Goal: Register for event/course

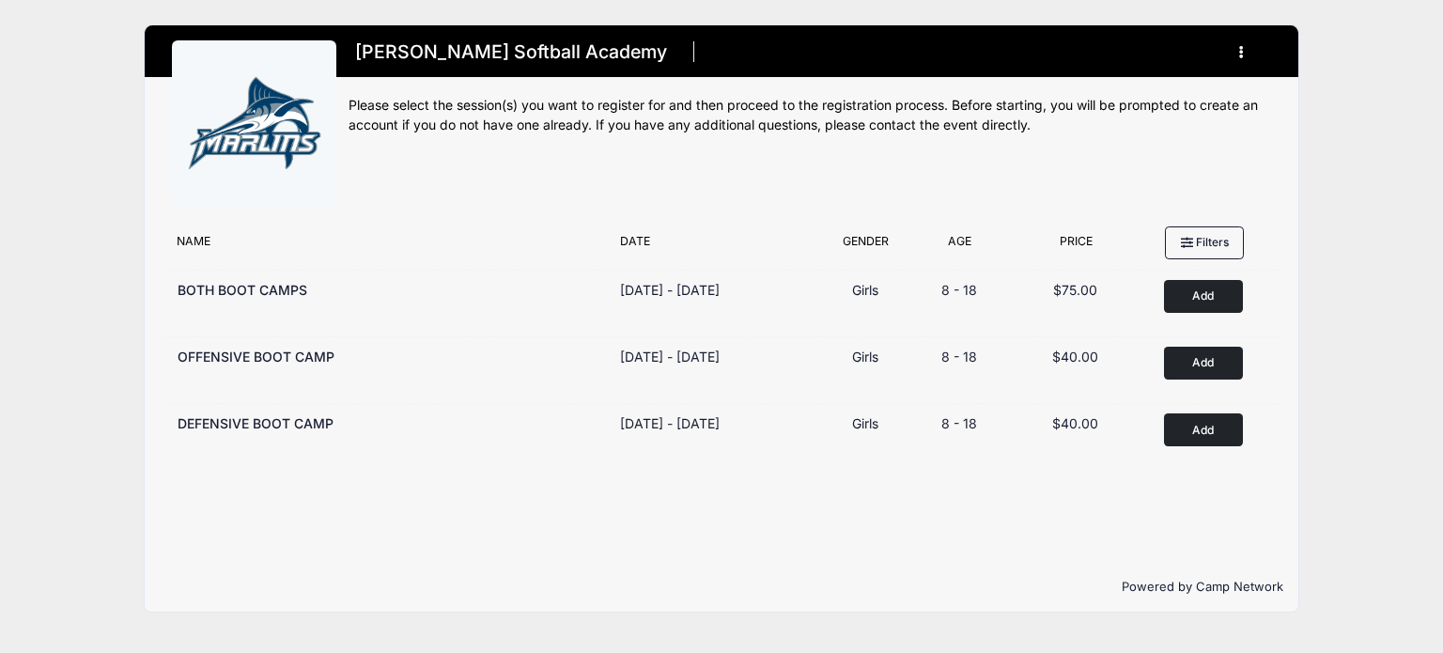
click at [1240, 53] on icon "button" at bounding box center [1246, 53] width 15 height 0
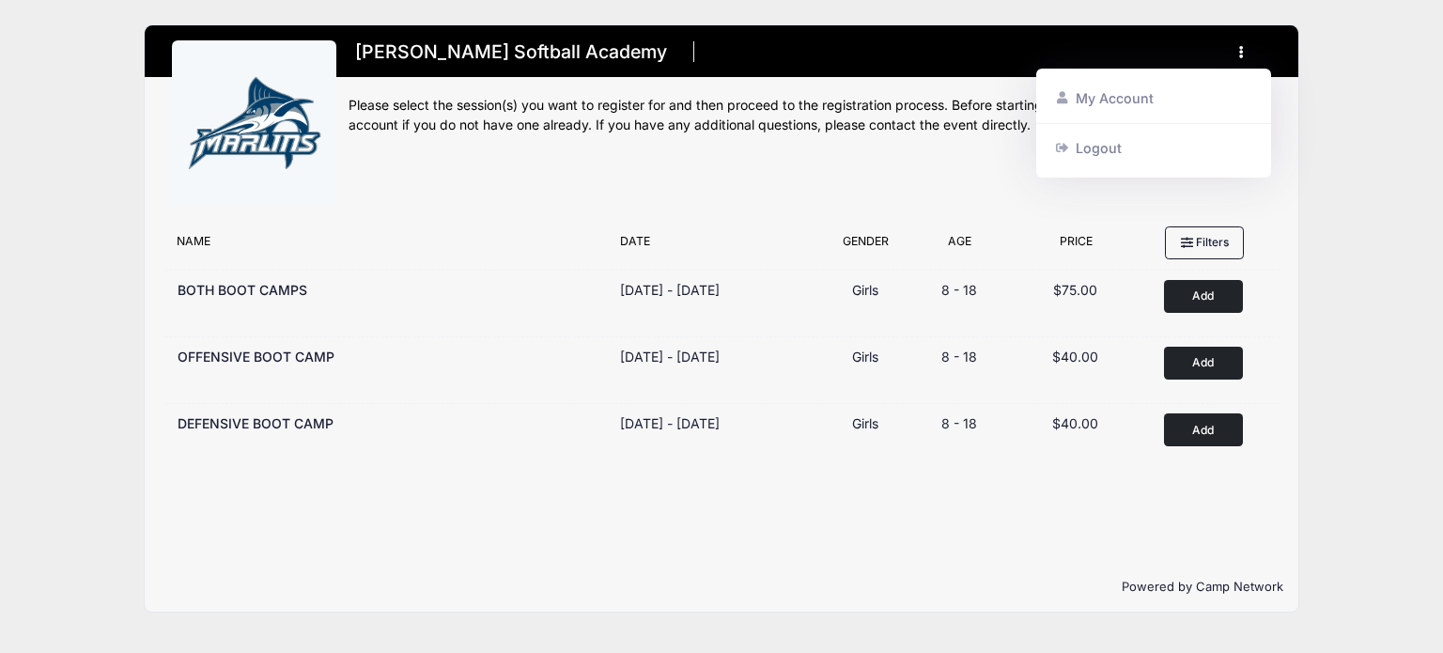
click at [1339, 134] on div "[PERSON_NAME] Softball Academy Register My Account Logout" at bounding box center [721, 318] width 1386 height 637
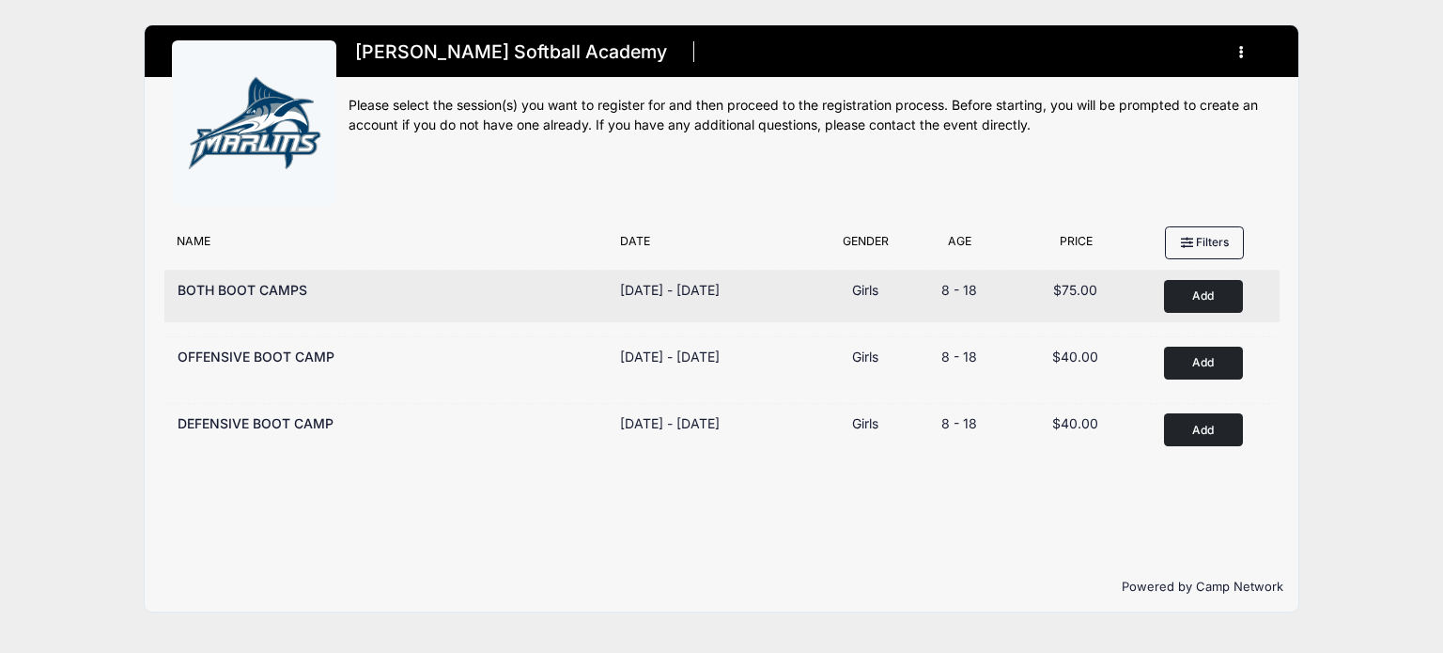
click at [1183, 289] on button "Add to Cart" at bounding box center [1203, 296] width 79 height 33
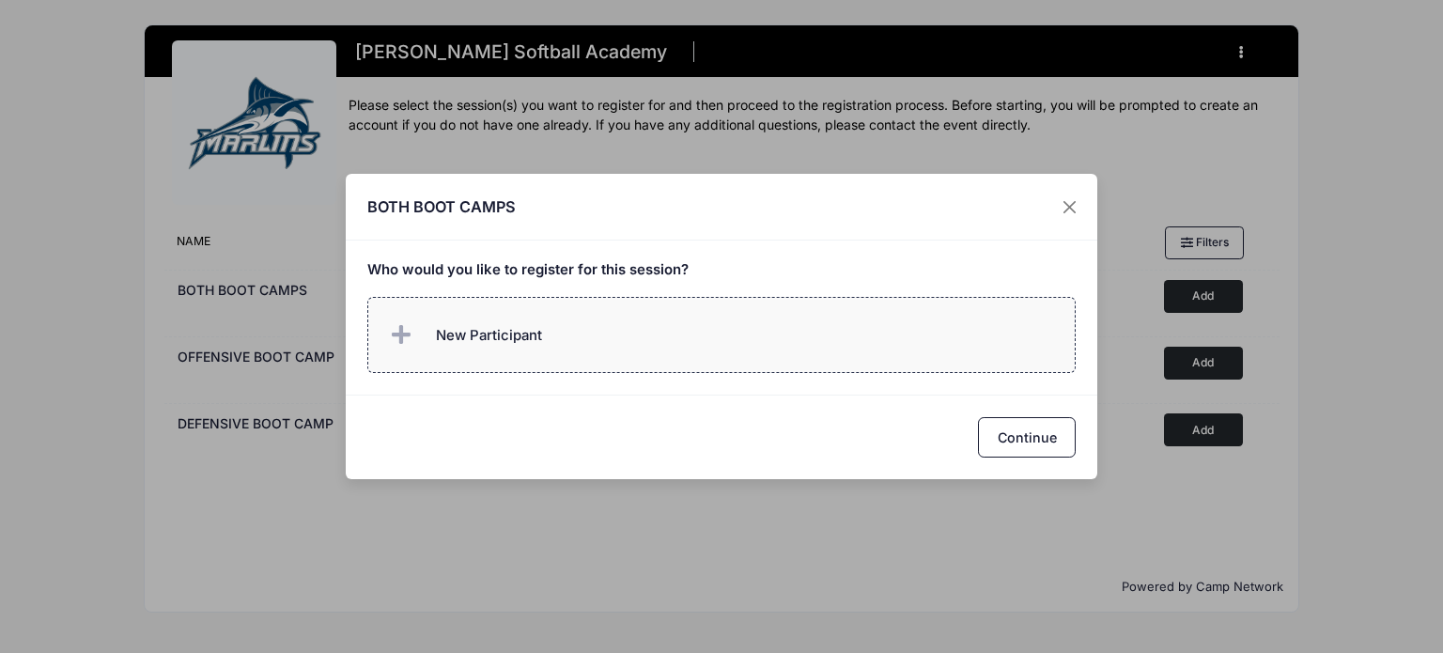
click at [483, 326] on span "New Participant" at bounding box center [489, 335] width 106 height 21
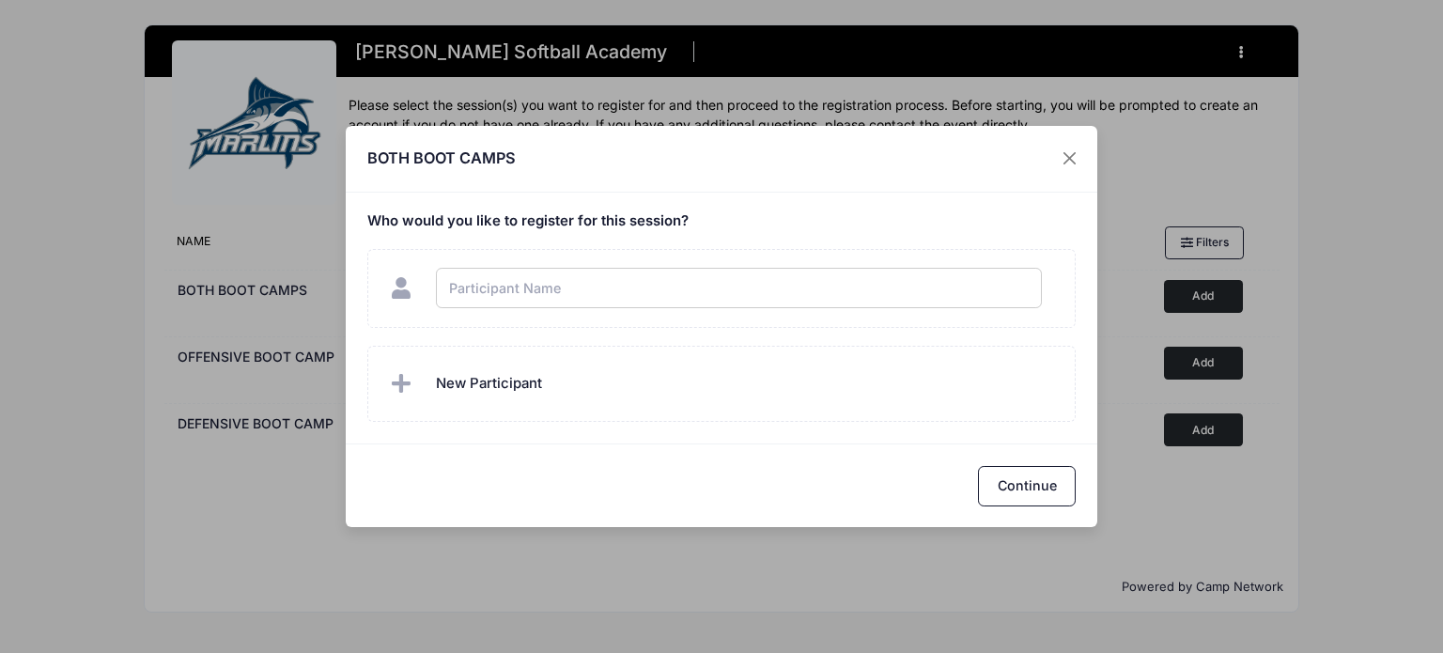
click at [1041, 160] on div "BOTH BOOT CAMPS Who would you like to register for this session?" at bounding box center [721, 326] width 1443 height 653
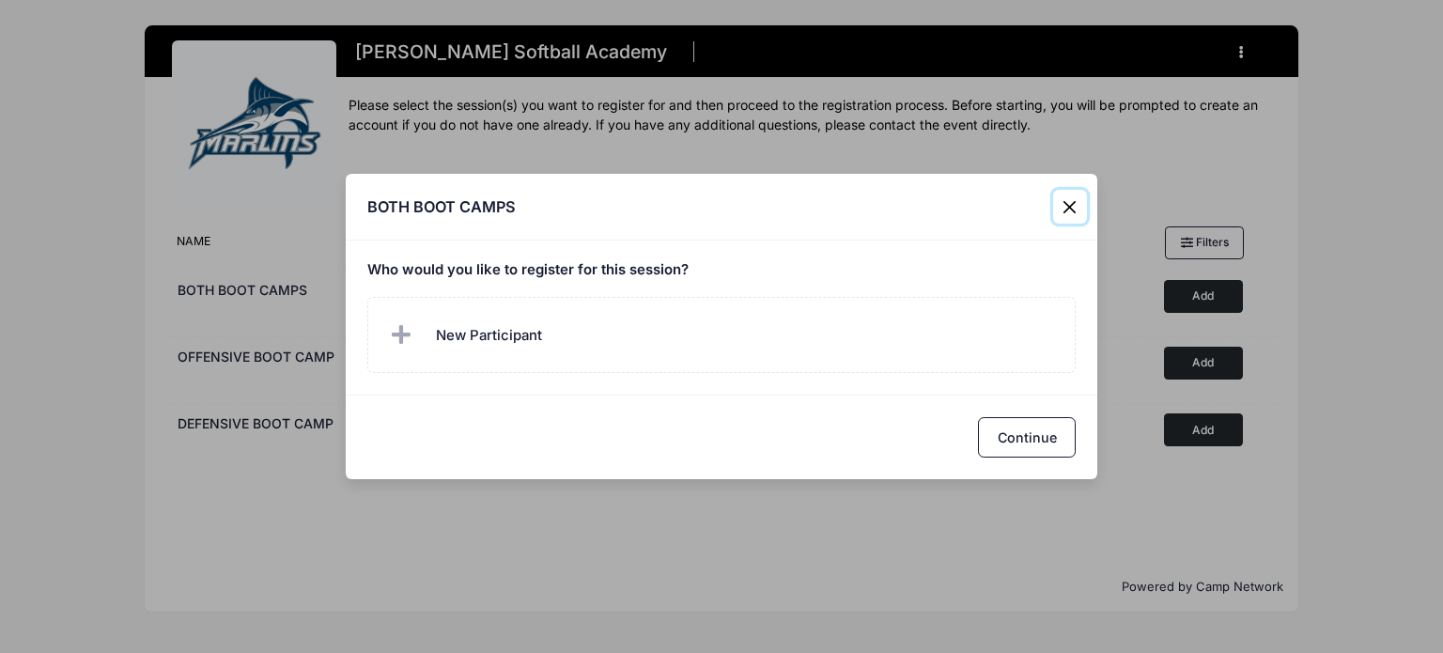
click at [1072, 205] on button "Close" at bounding box center [1070, 207] width 34 height 34
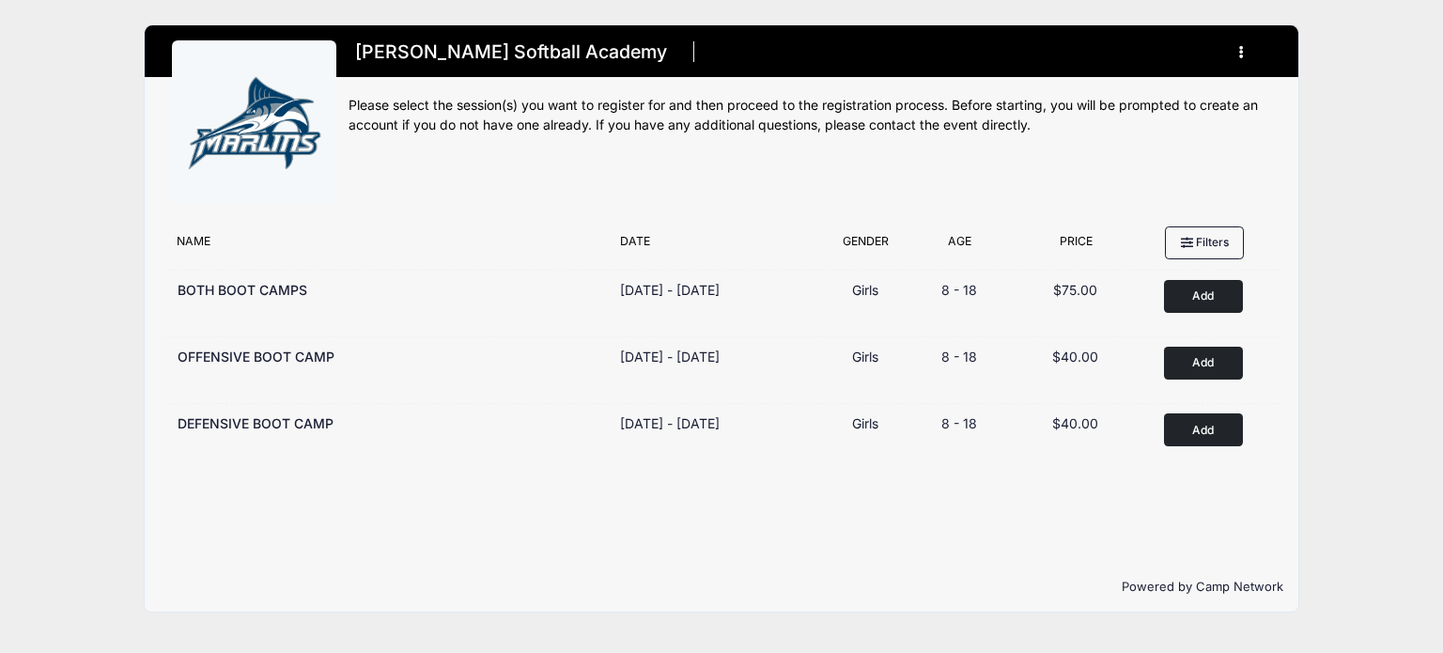
click at [1235, 54] on button "button" at bounding box center [1245, 52] width 51 height 33
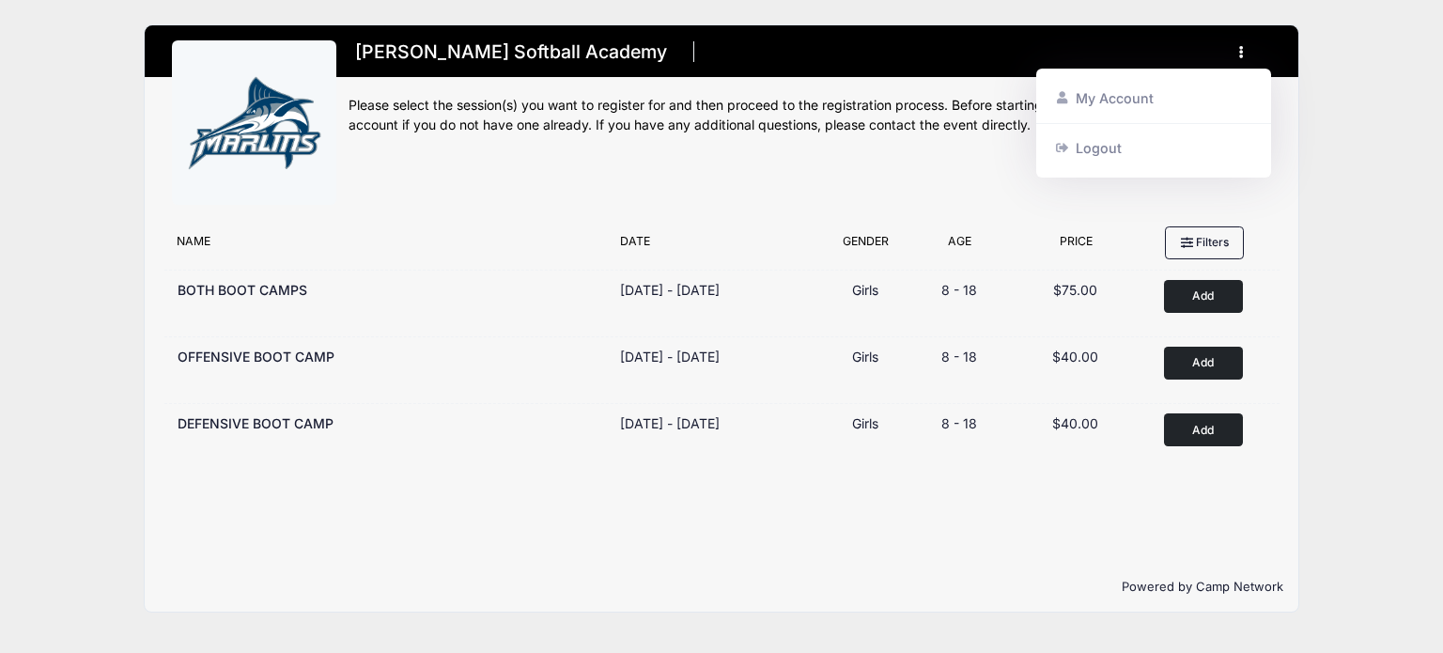
click at [1335, 247] on div "[PERSON_NAME] Softball Academy Register My Account Logout" at bounding box center [721, 318] width 1386 height 637
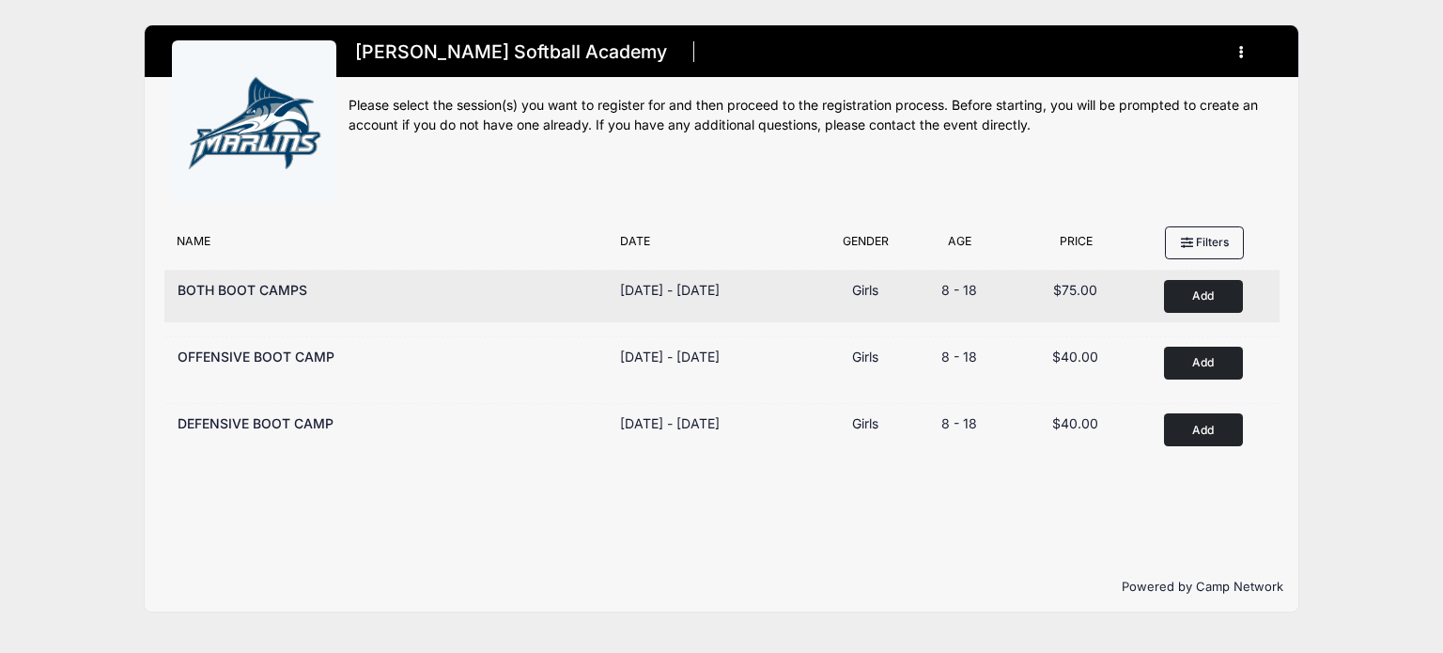
click at [1202, 290] on button "Add to Cart" at bounding box center [1203, 296] width 79 height 33
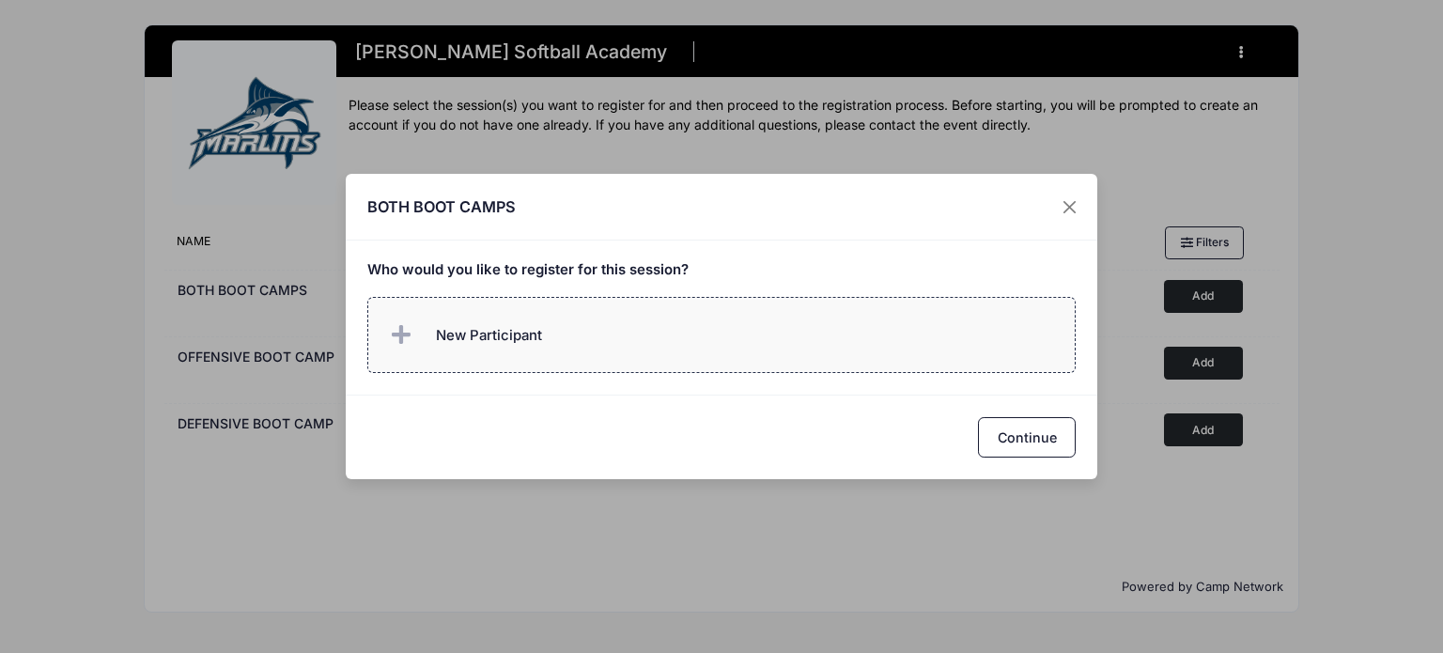
click at [679, 345] on label "New Participant" at bounding box center [721, 335] width 709 height 76
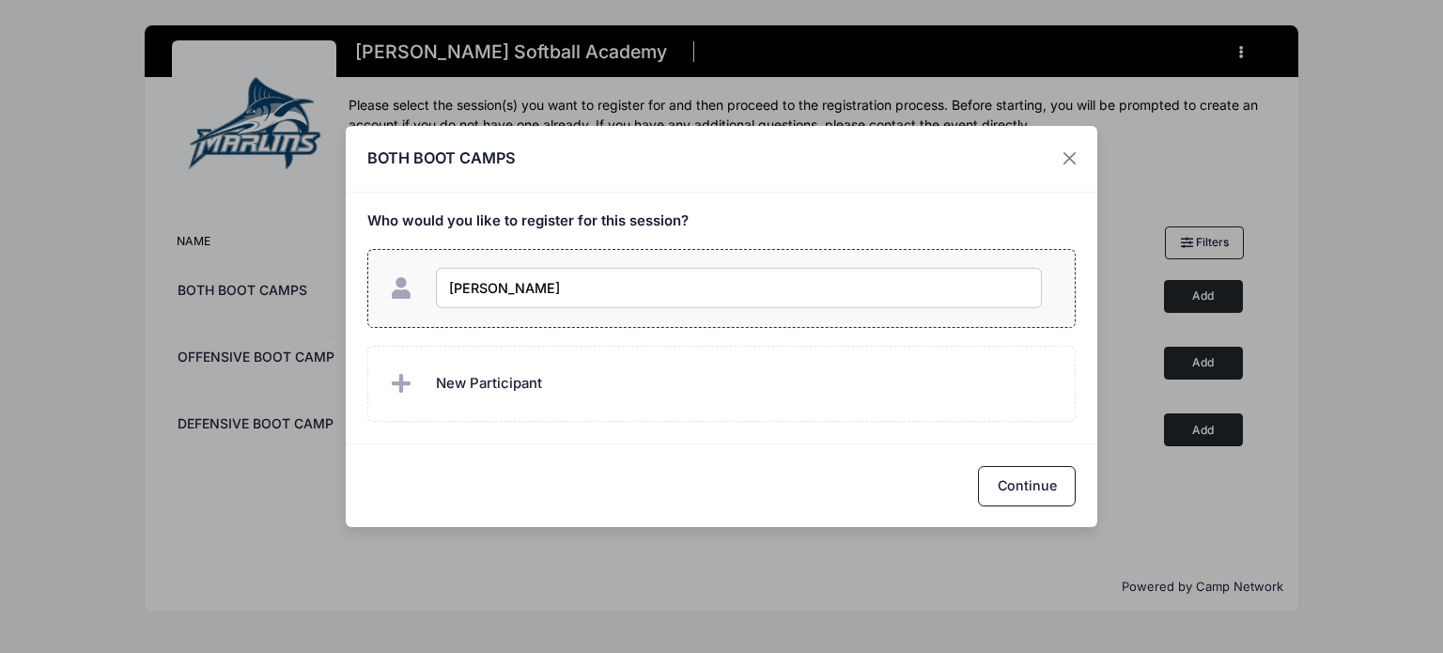
type input "[PERSON_NAME]"
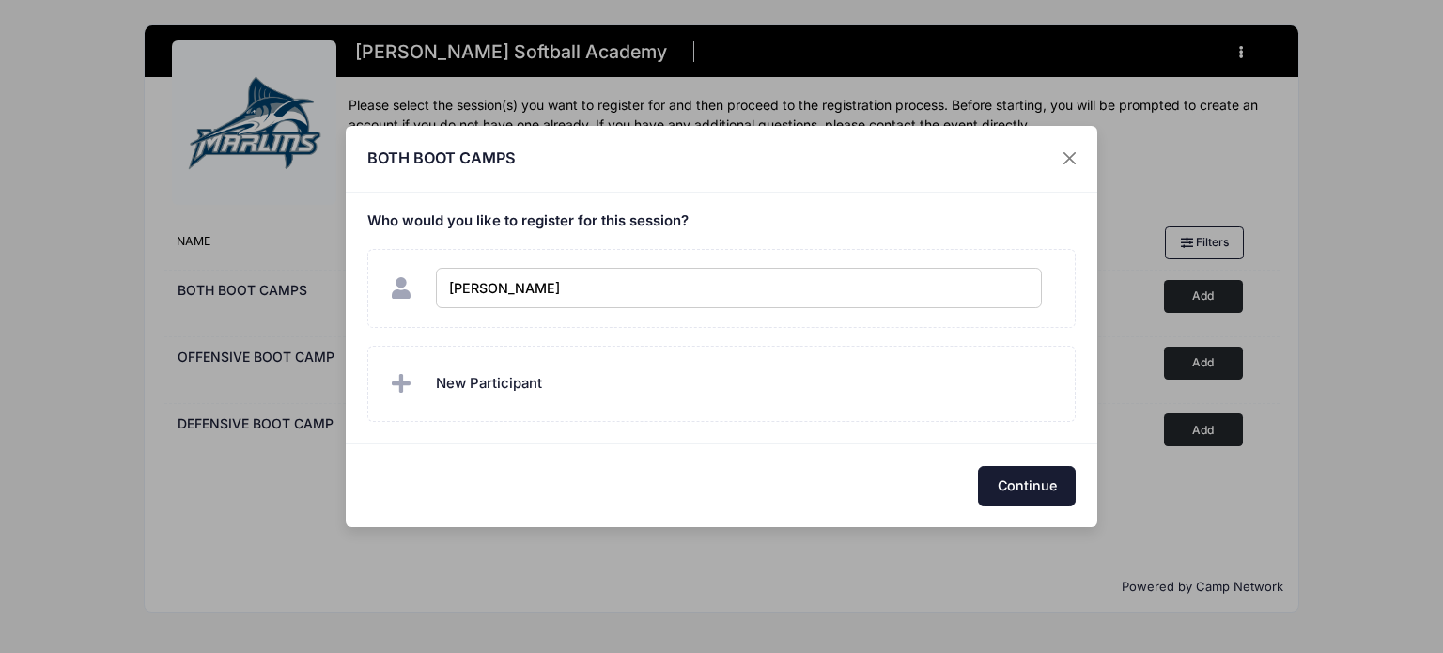
checkbox input "true"
click at [1025, 490] on button "Continue" at bounding box center [1027, 486] width 98 height 40
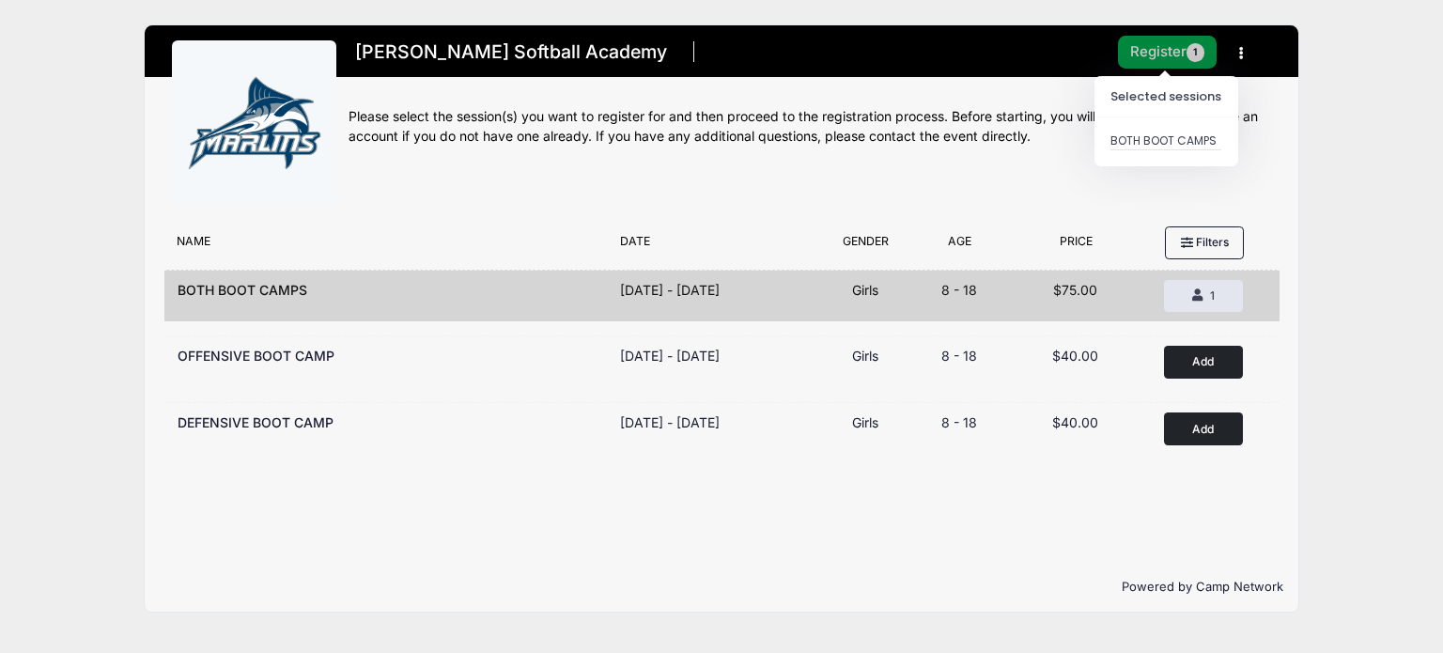
click at [1158, 56] on button "Register 1" at bounding box center [1168, 52] width 100 height 33
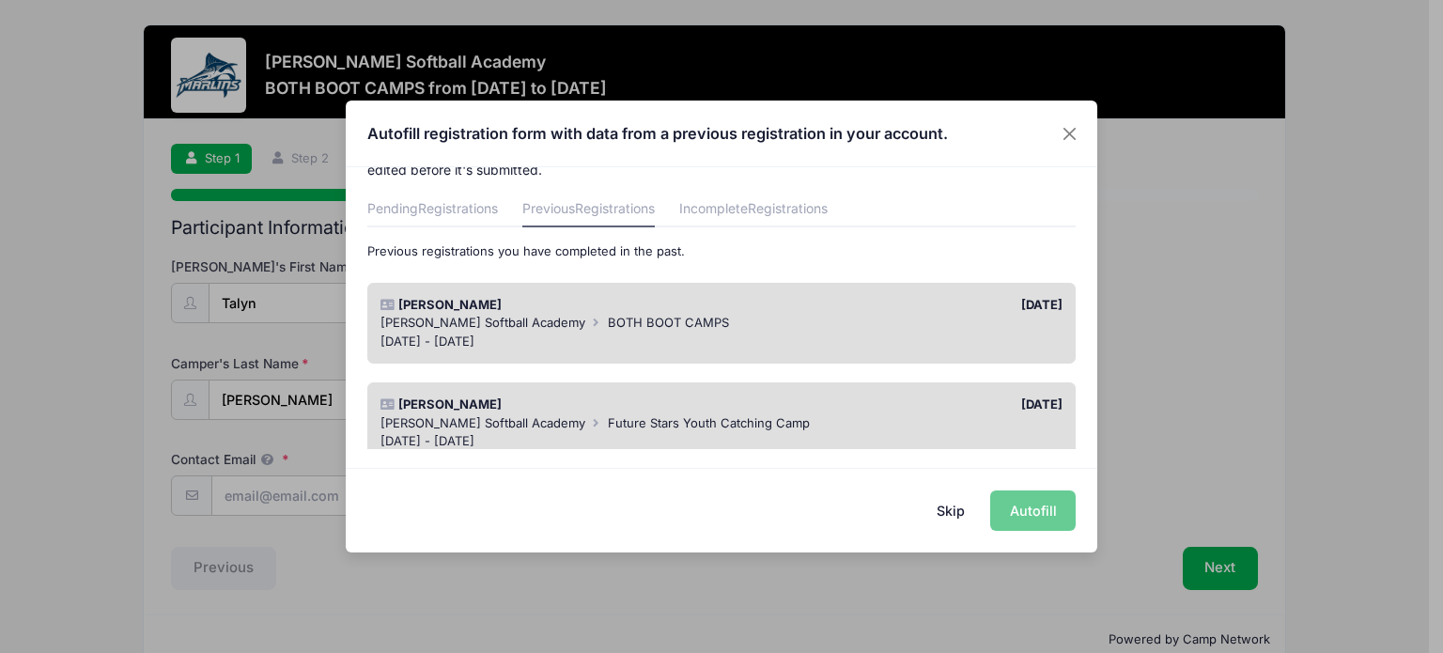
scroll to position [94, 0]
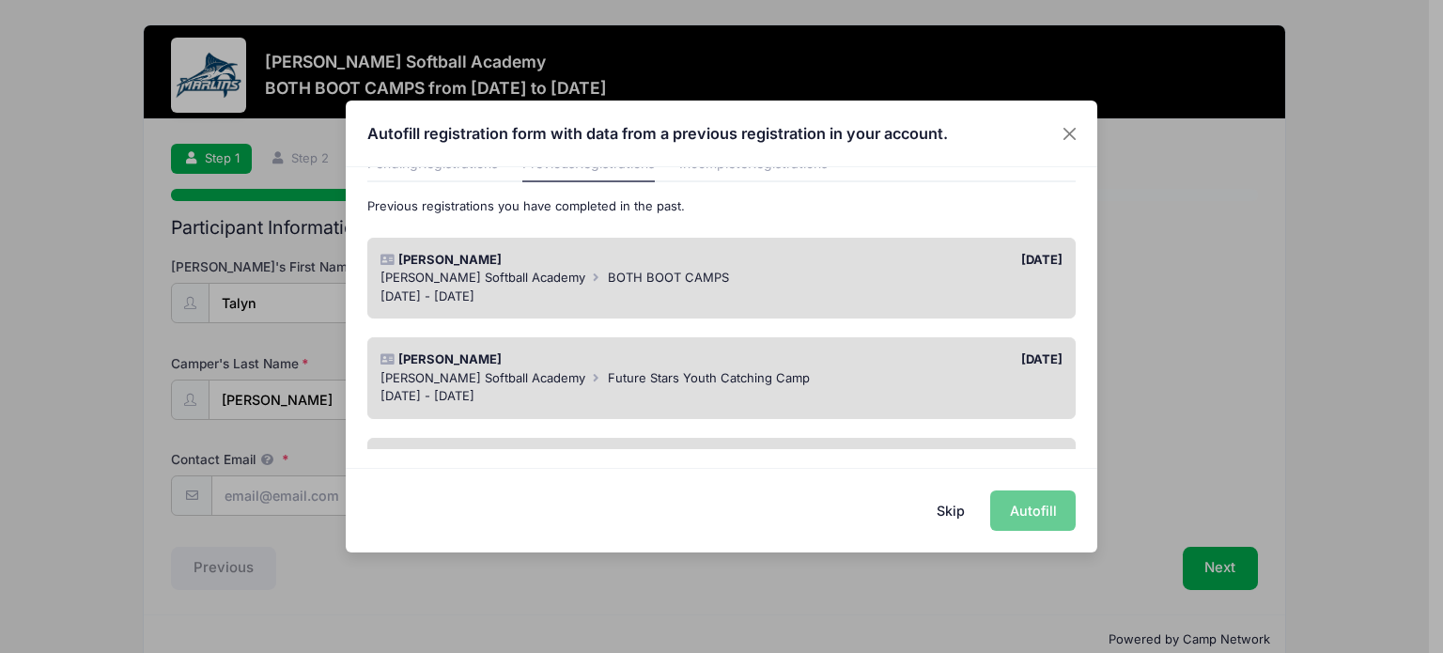
click at [826, 270] on div "Marlin Softball Academy BOTH BOOT CAMPS" at bounding box center [721, 278] width 683 height 19
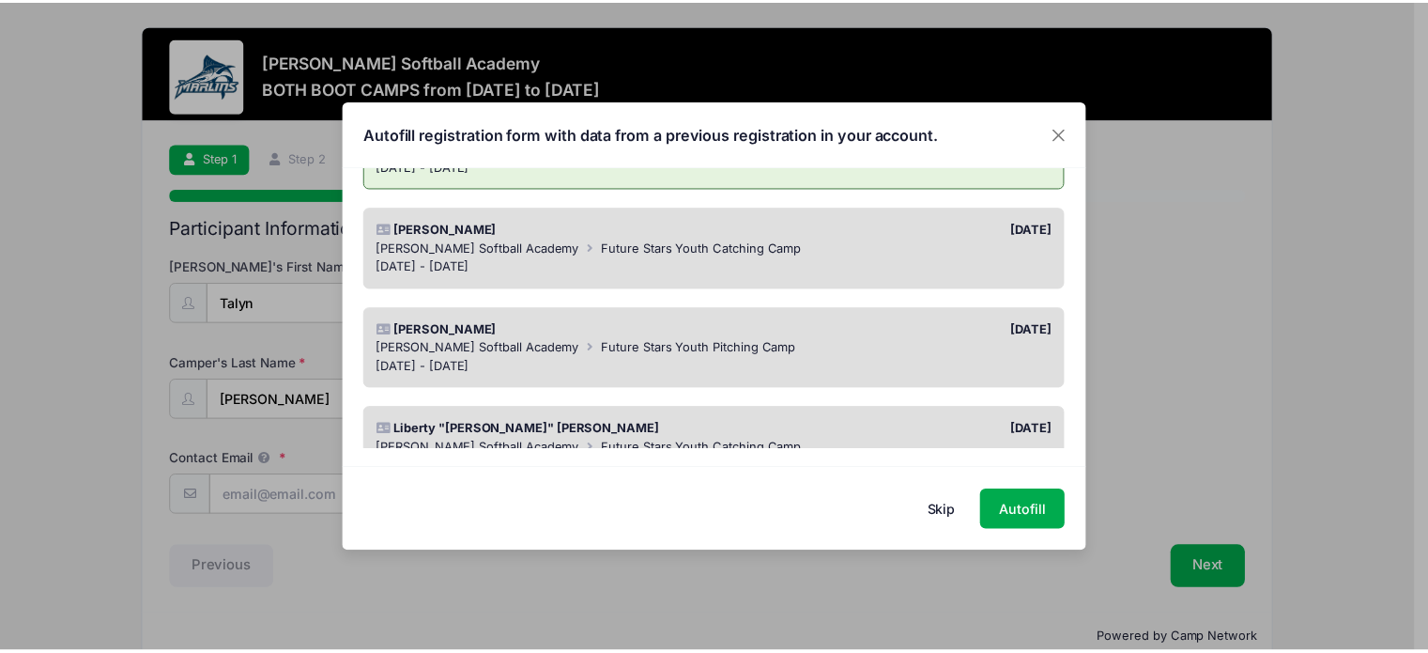
scroll to position [0, 0]
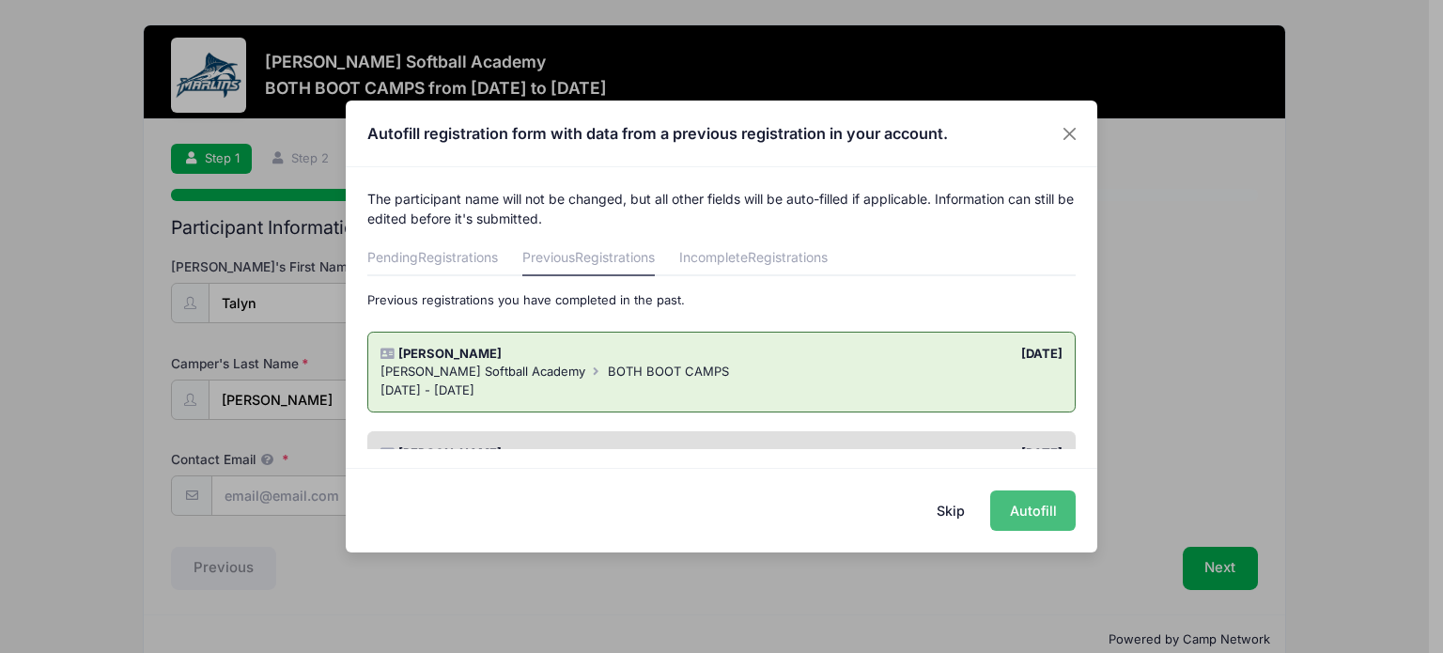
click at [1039, 509] on button "Autofill" at bounding box center [1032, 510] width 85 height 40
type input "bridgette.tomblin@gmail.com"
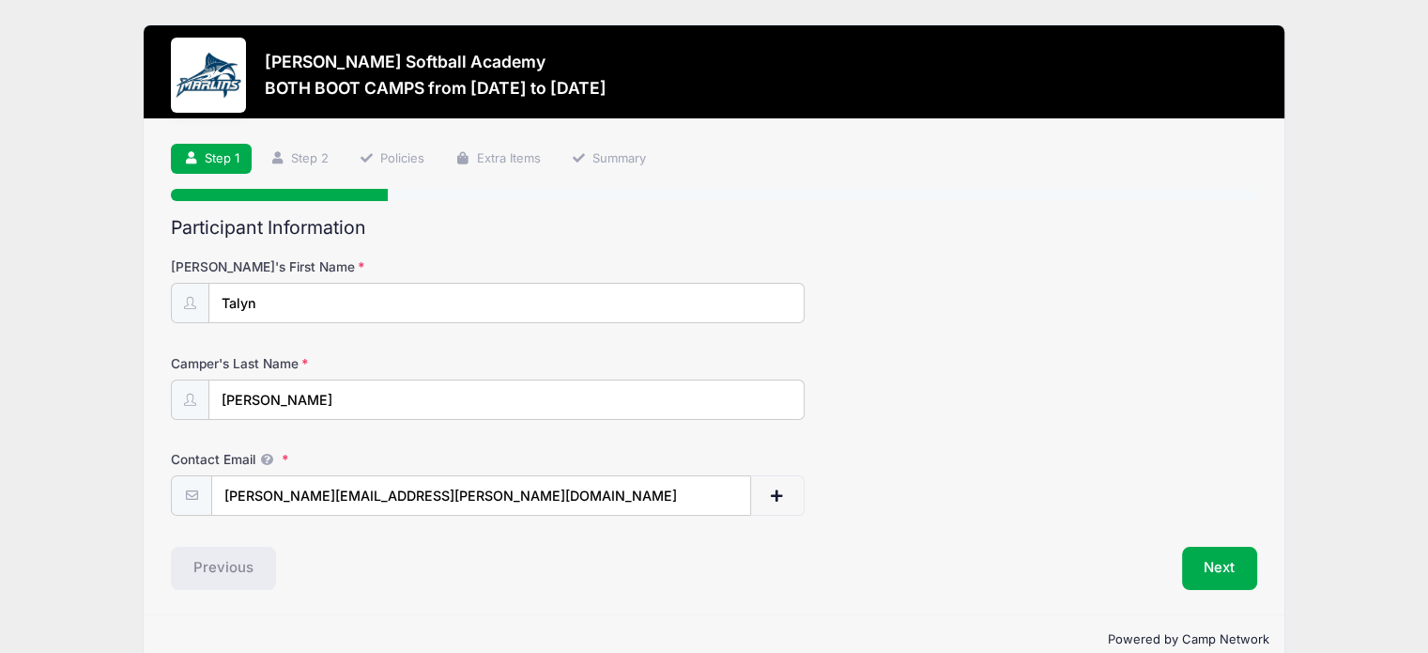
click at [1063, 423] on form "Camper's First Name Talyn Camper's Last Name Tomblin Contact Email bridgette.to…" at bounding box center [714, 386] width 1087 height 258
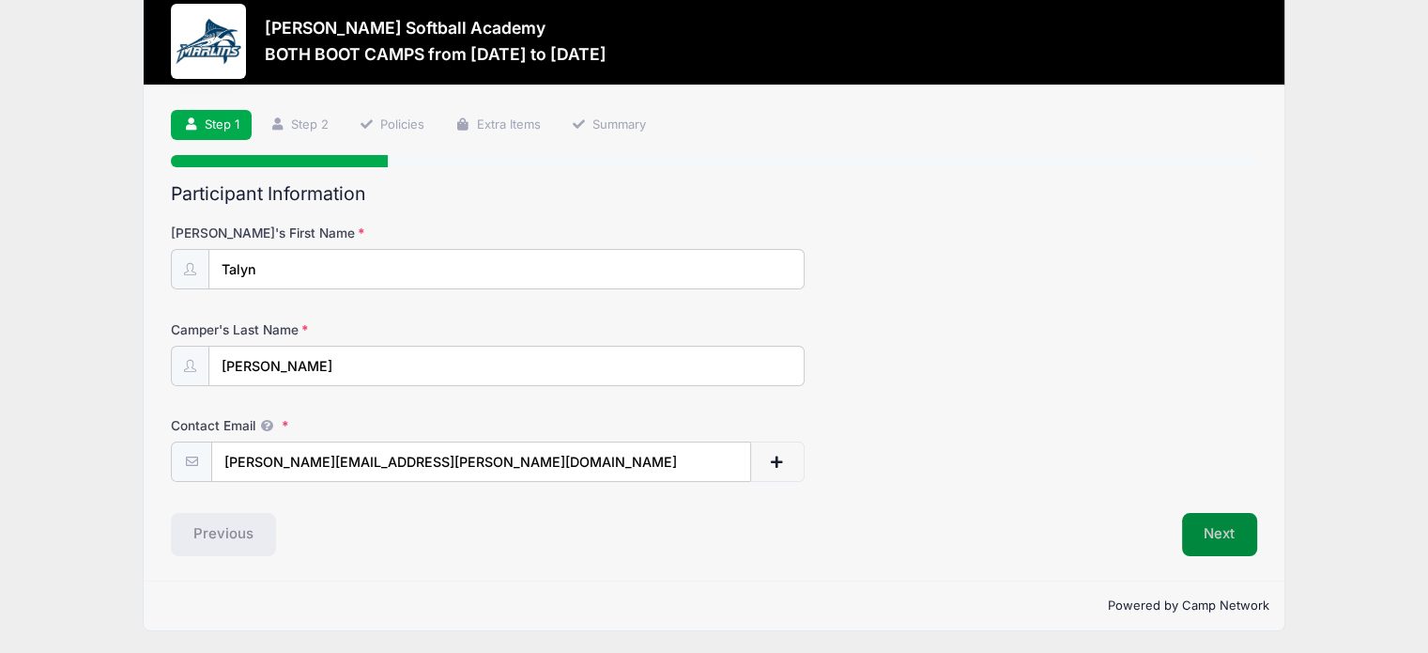
click at [1218, 531] on button "Next" at bounding box center [1220, 534] width 76 height 43
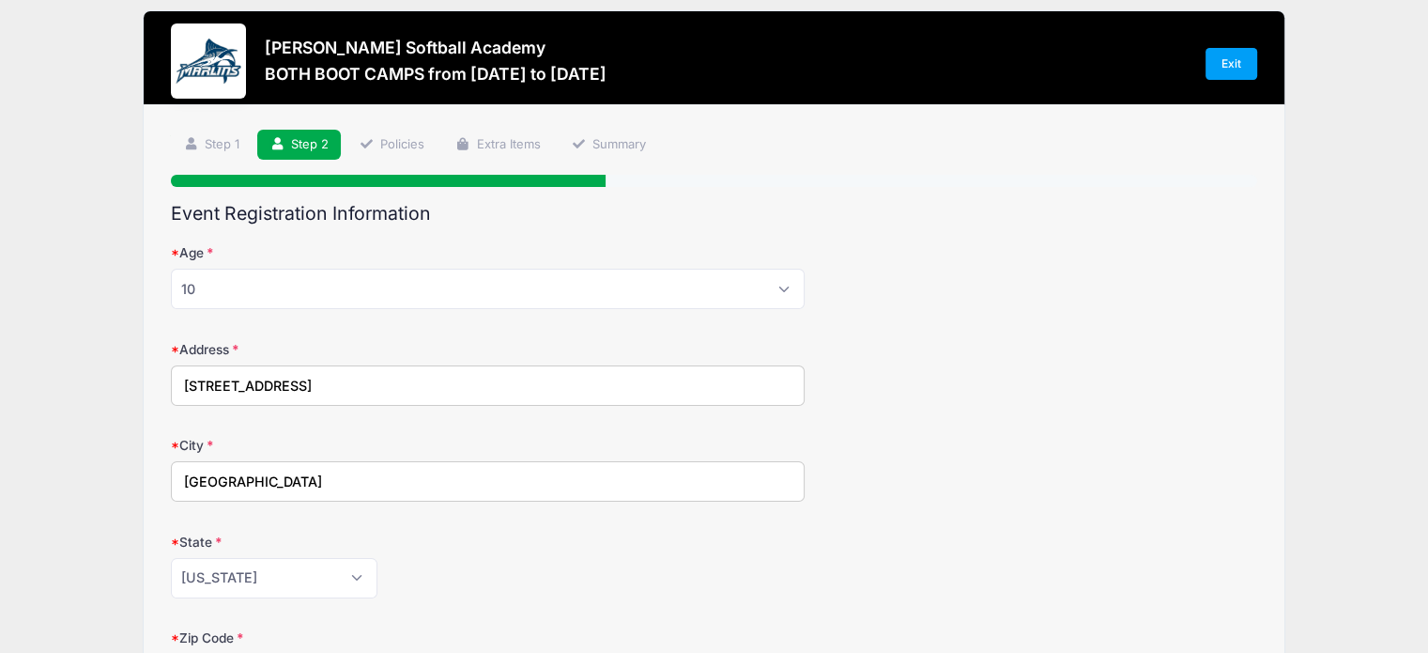
scroll to position [0, 0]
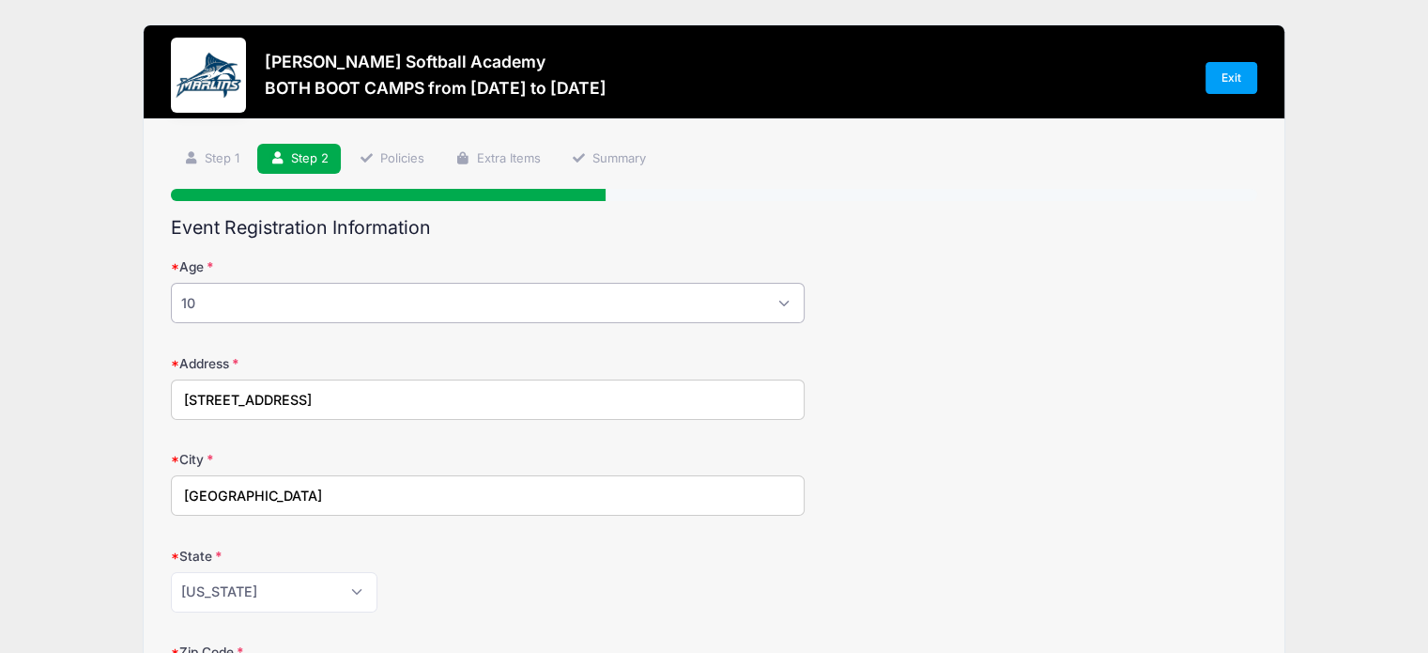
click at [466, 292] on select "Please Select 1 2 3 4 5 6 7 8 9 10 11 12 13 14 15 16 17 18" at bounding box center [488, 303] width 634 height 40
select select "11"
click at [171, 283] on select "Please Select 1 2 3 4 5 6 7 8 9 10 11 12 13 14 15 16 17 18" at bounding box center [488, 303] width 634 height 40
click at [1057, 363] on div "Address 1201 Burksdale Rd" at bounding box center [714, 387] width 1087 height 66
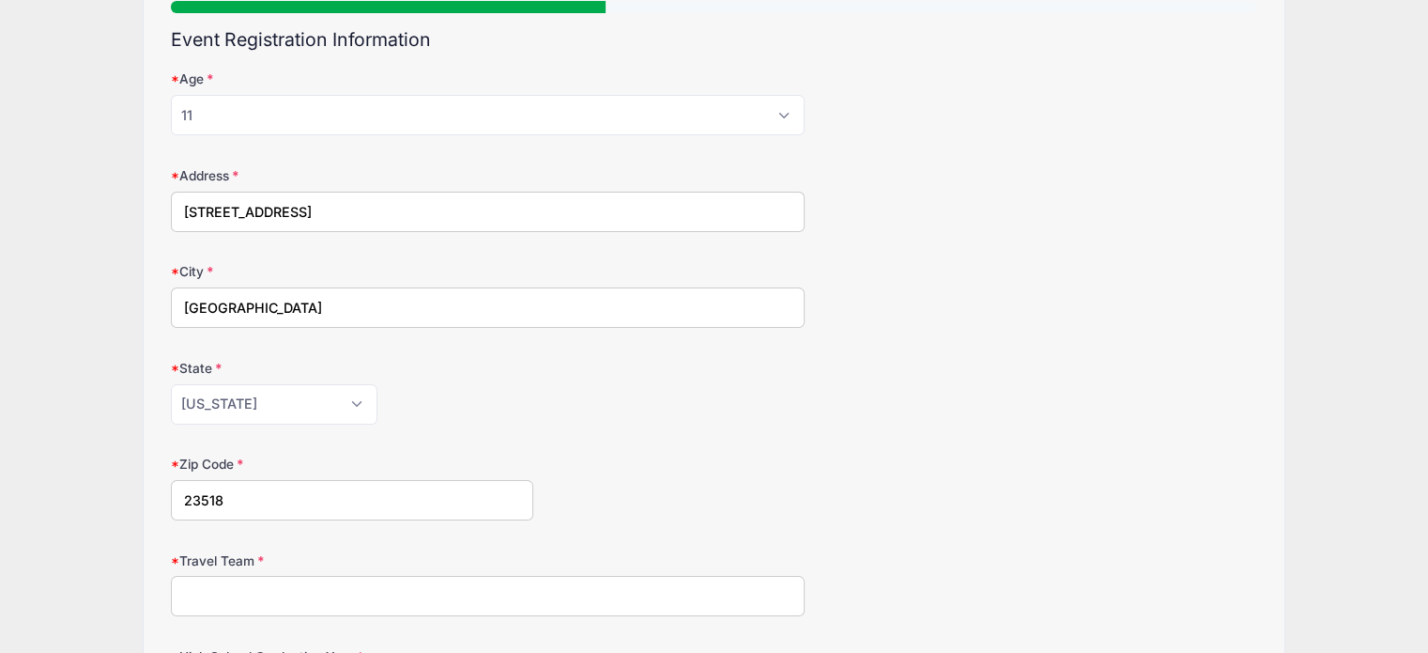
drag, startPoint x: 334, startPoint y: 208, endPoint x: 94, endPoint y: 207, distance: 240.4
type input "915 Grantham Ln"
type input "Chesapeake"
type input "23322"
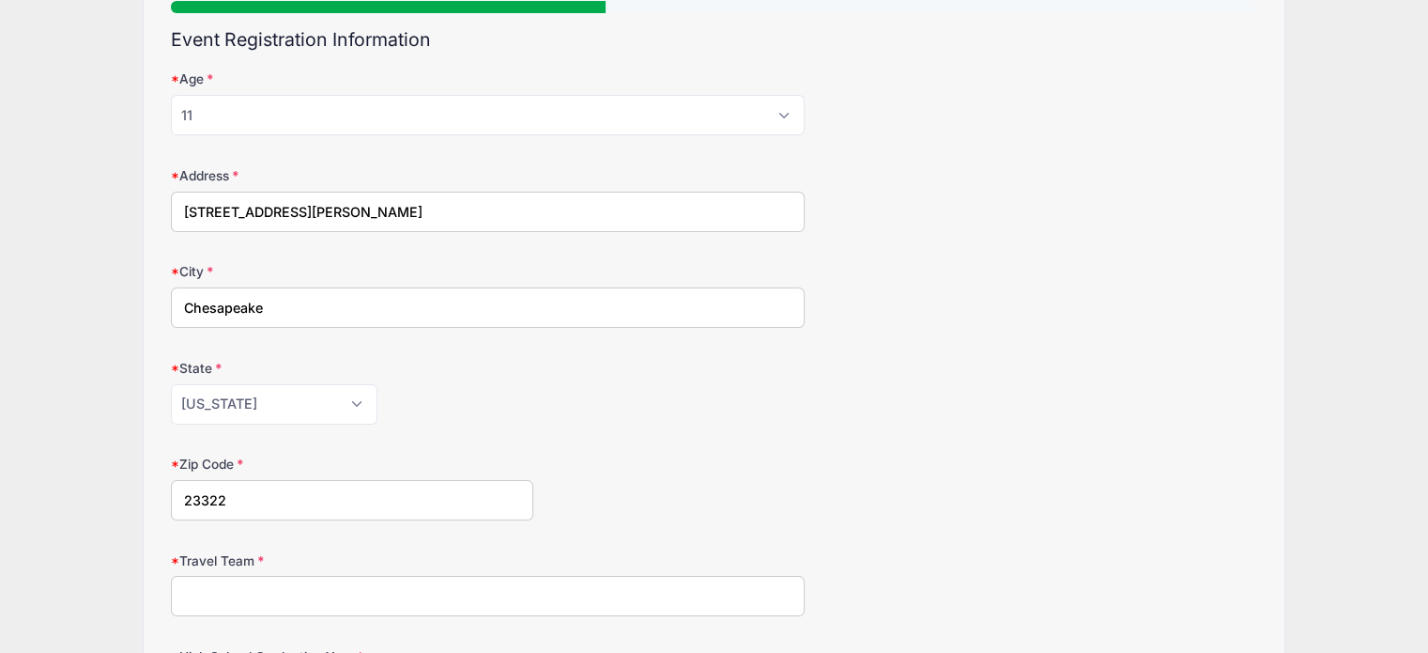
click at [664, 404] on div "Alabama Alaska American Samoa Arizona Arkansas Armed Forces Africa Armed Forces…" at bounding box center [488, 404] width 634 height 40
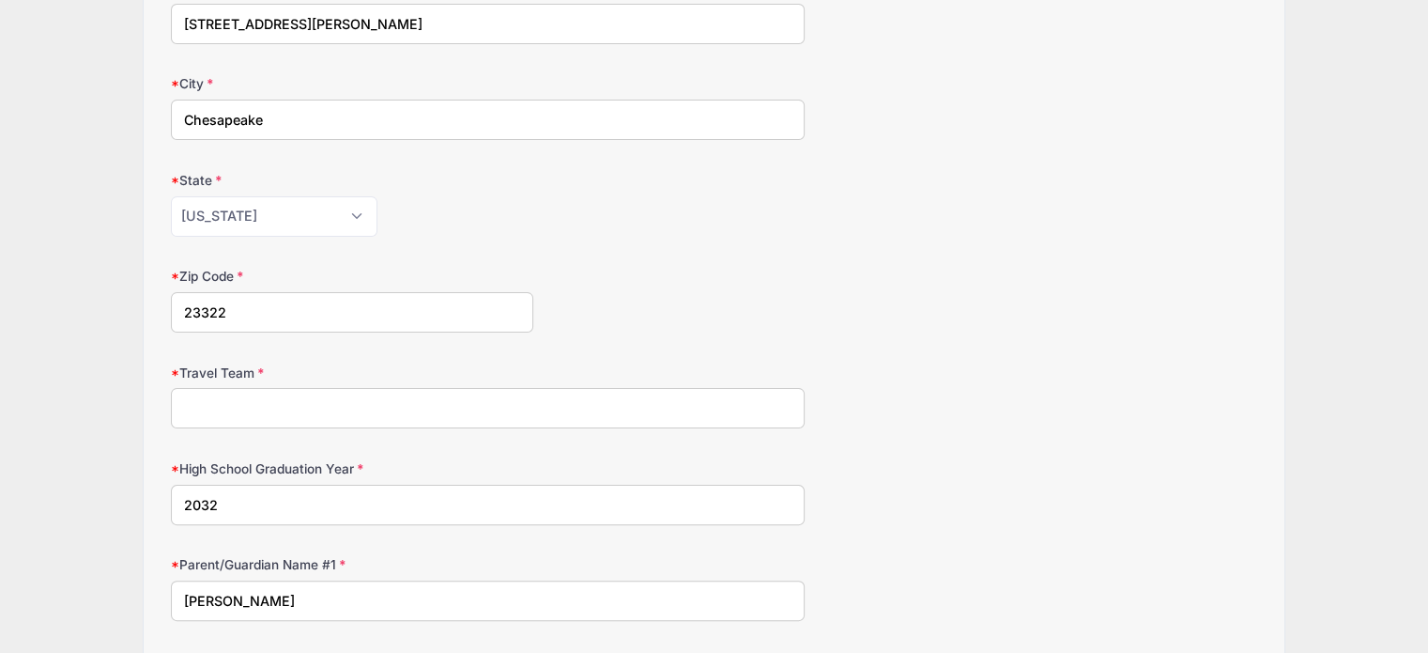
click at [409, 407] on input "Travel Team" at bounding box center [488, 408] width 634 height 40
type input "OHE Marsh"
click at [862, 371] on div "Travel Team OHE Marsh" at bounding box center [714, 396] width 1087 height 66
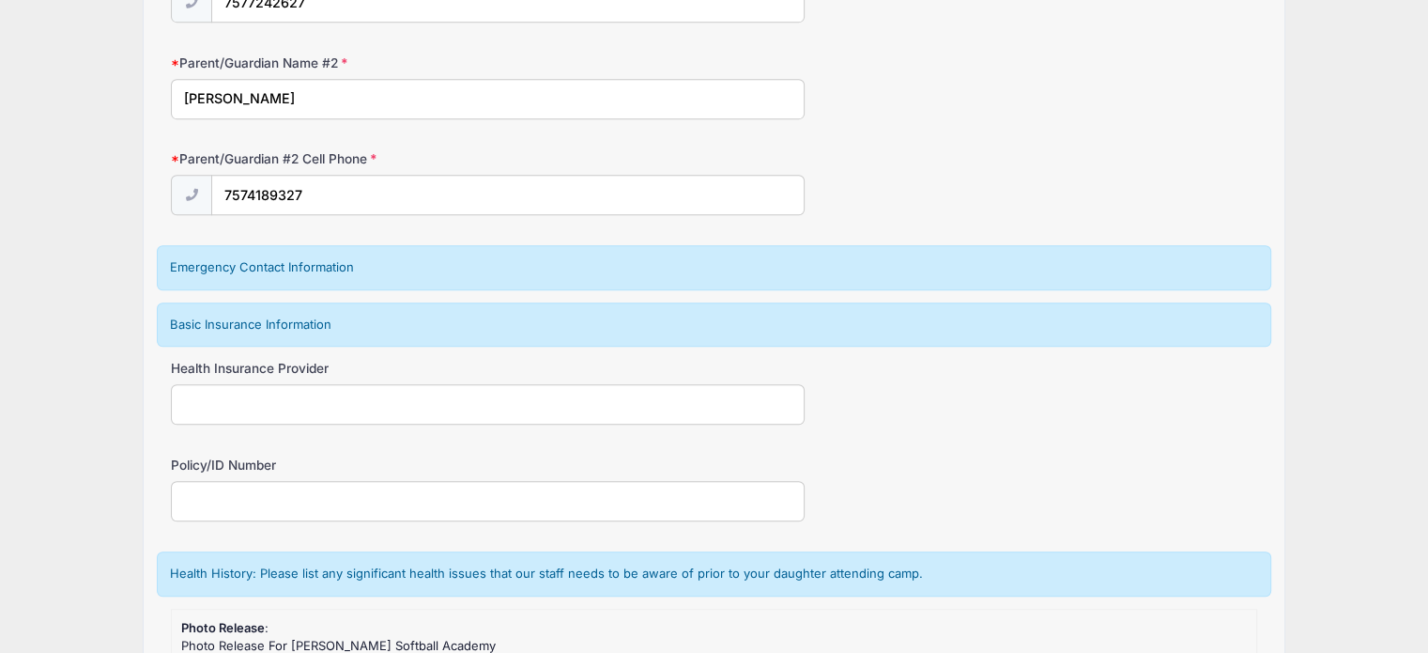
scroll to position [1164, 0]
click at [462, 394] on input "Health Insurance Provider" at bounding box center [488, 407] width 634 height 40
type input "TriCare"
click at [436, 484] on input "Policy/ID Number" at bounding box center [488, 504] width 634 height 40
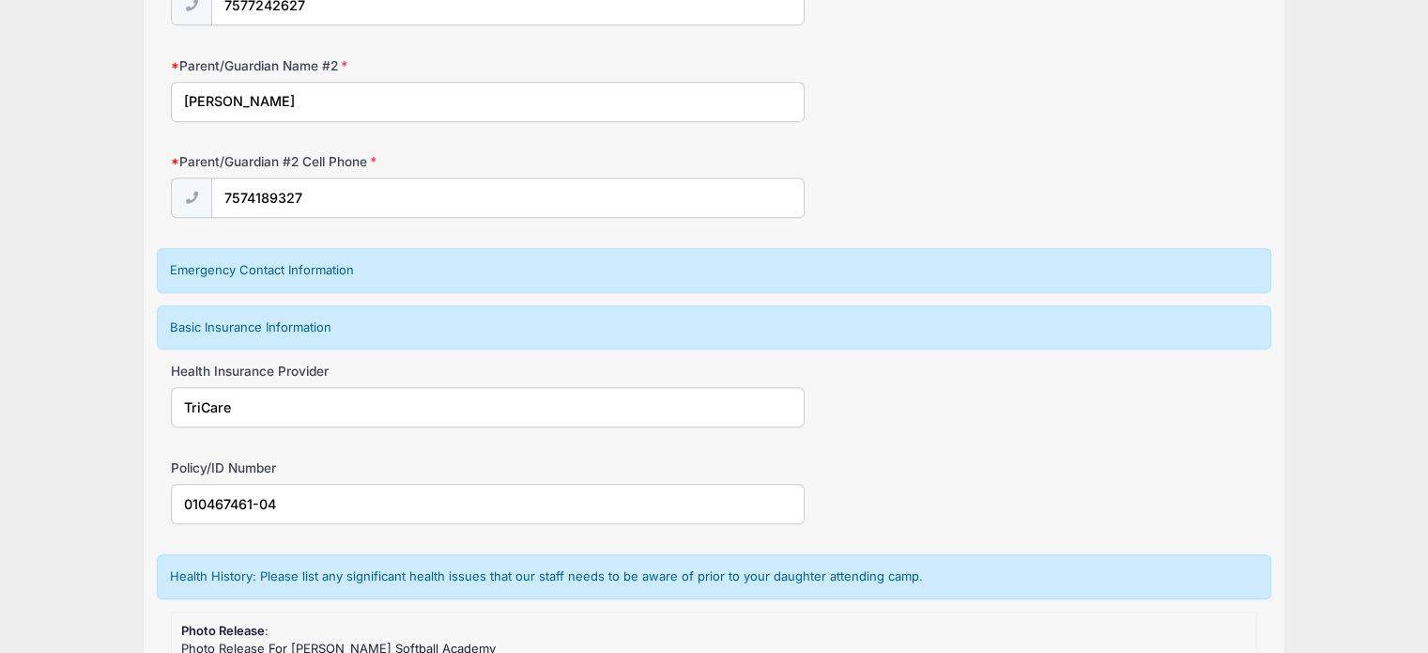
type input "010467461-04"
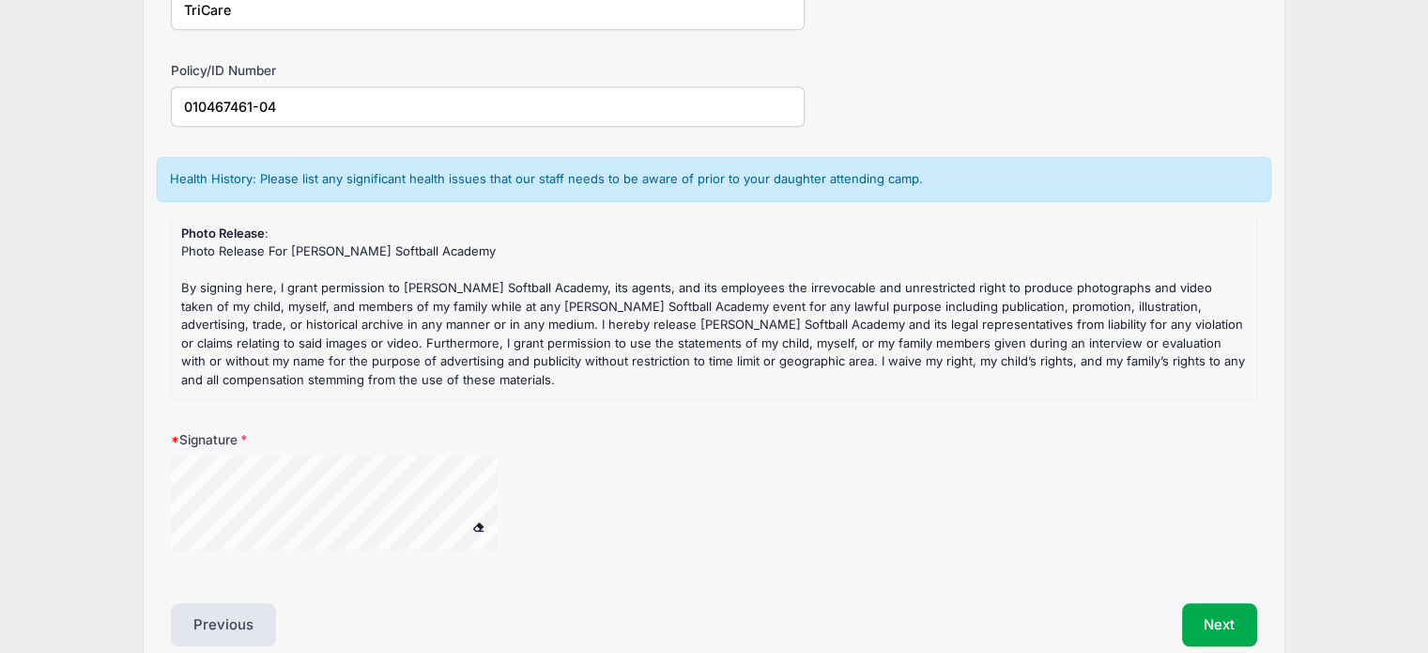
scroll to position [1639, 0]
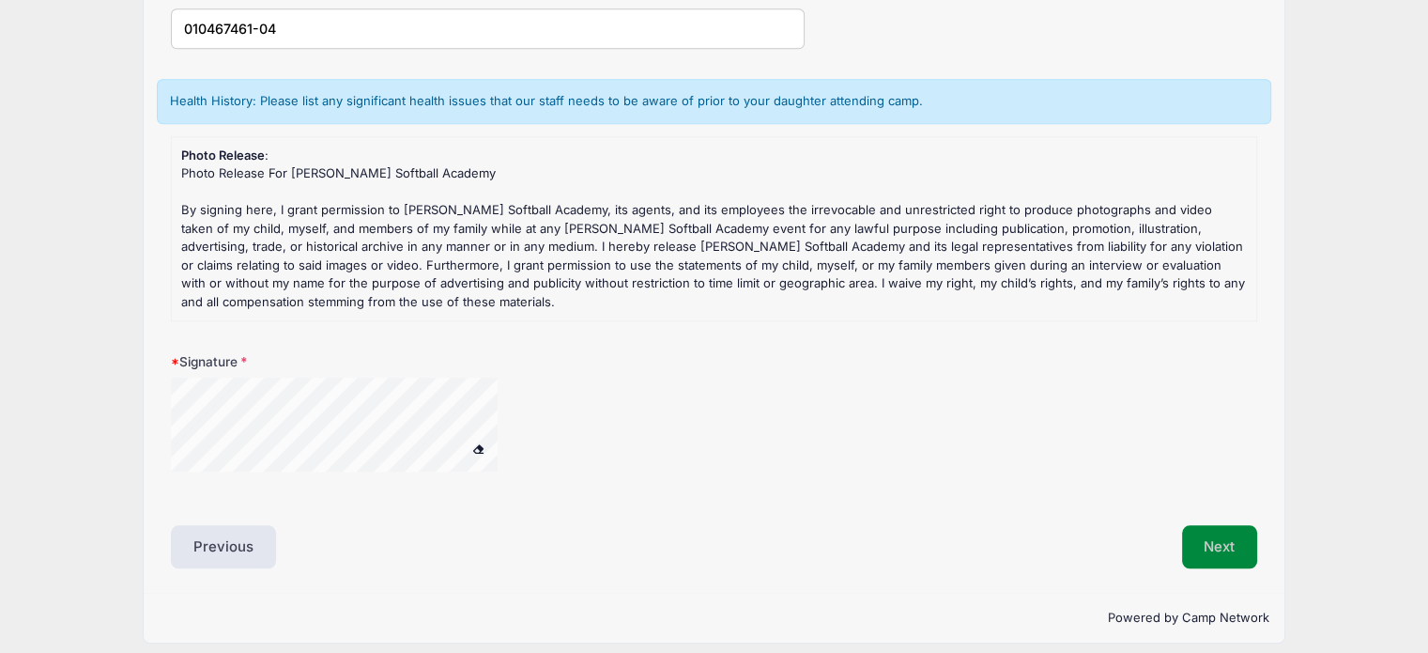
click at [1222, 541] on button "Next" at bounding box center [1220, 546] width 76 height 43
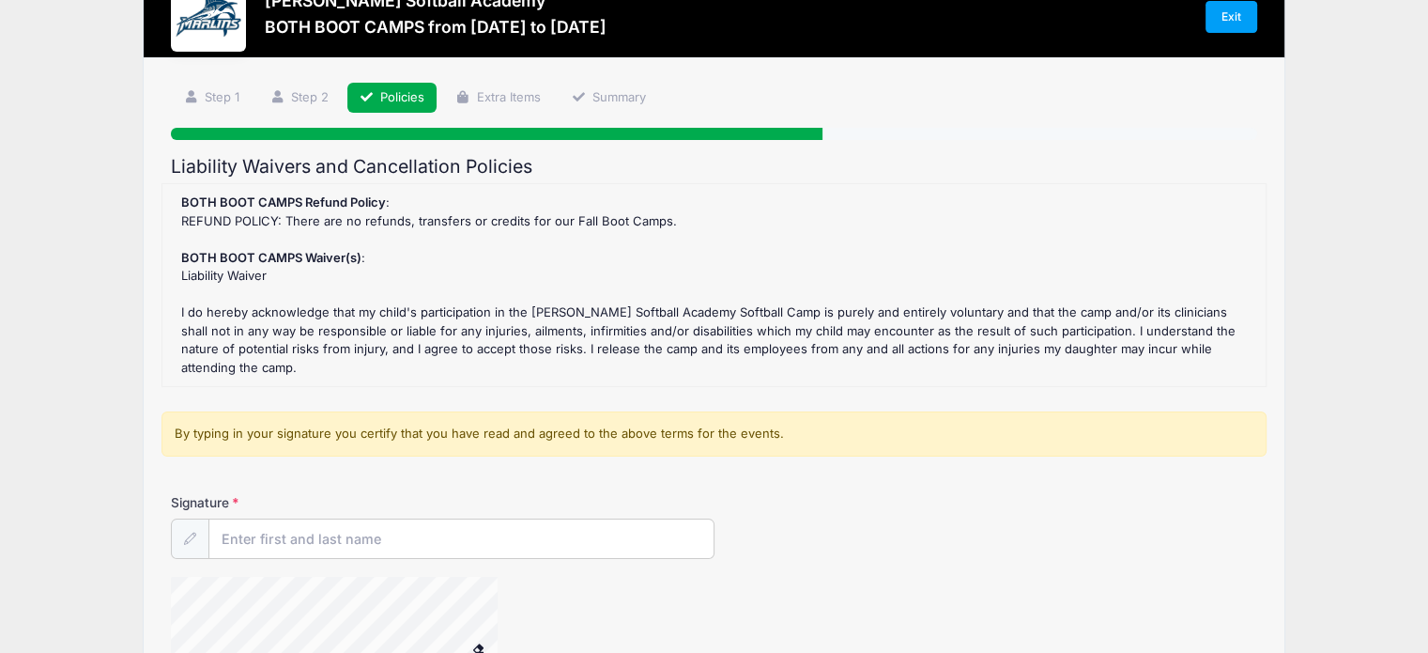
scroll to position [94, 0]
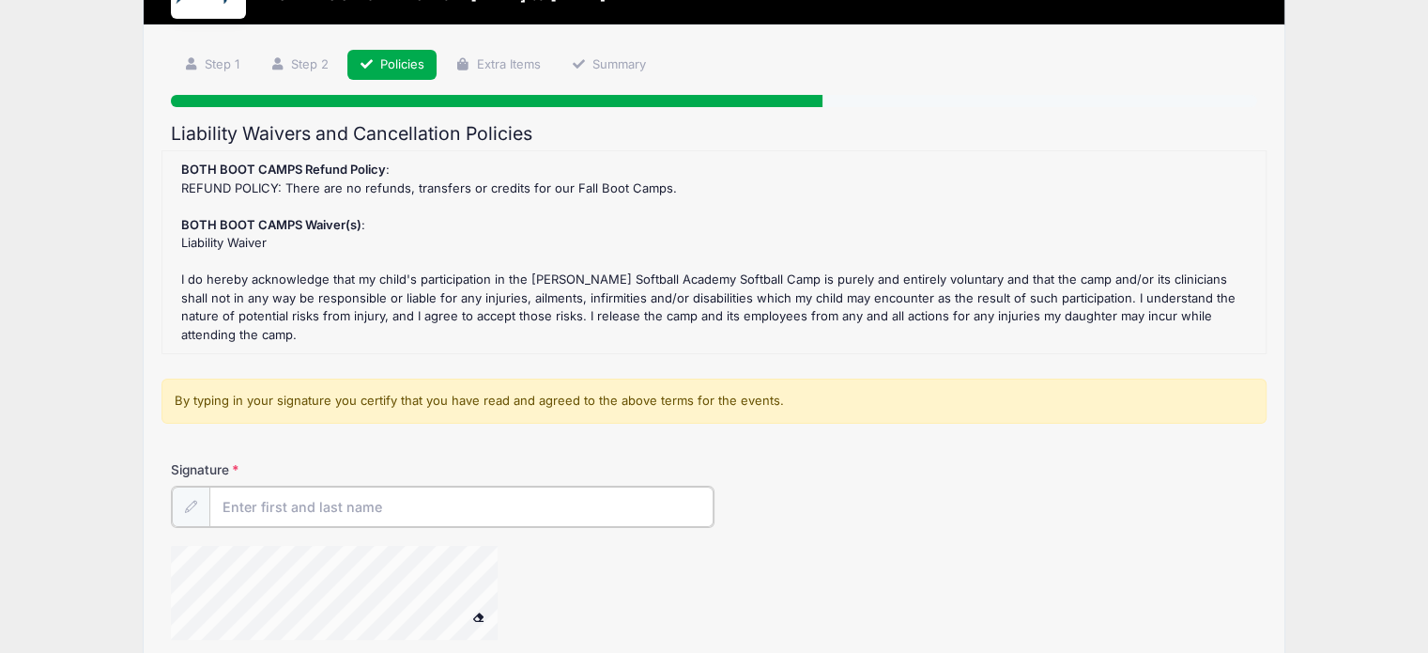
click at [256, 501] on input "Signature" at bounding box center [461, 506] width 504 height 40
type input "Bridgette Tomblin"
click at [920, 524] on div "Signature Bridgette Tomblin" at bounding box center [714, 557] width 1105 height 195
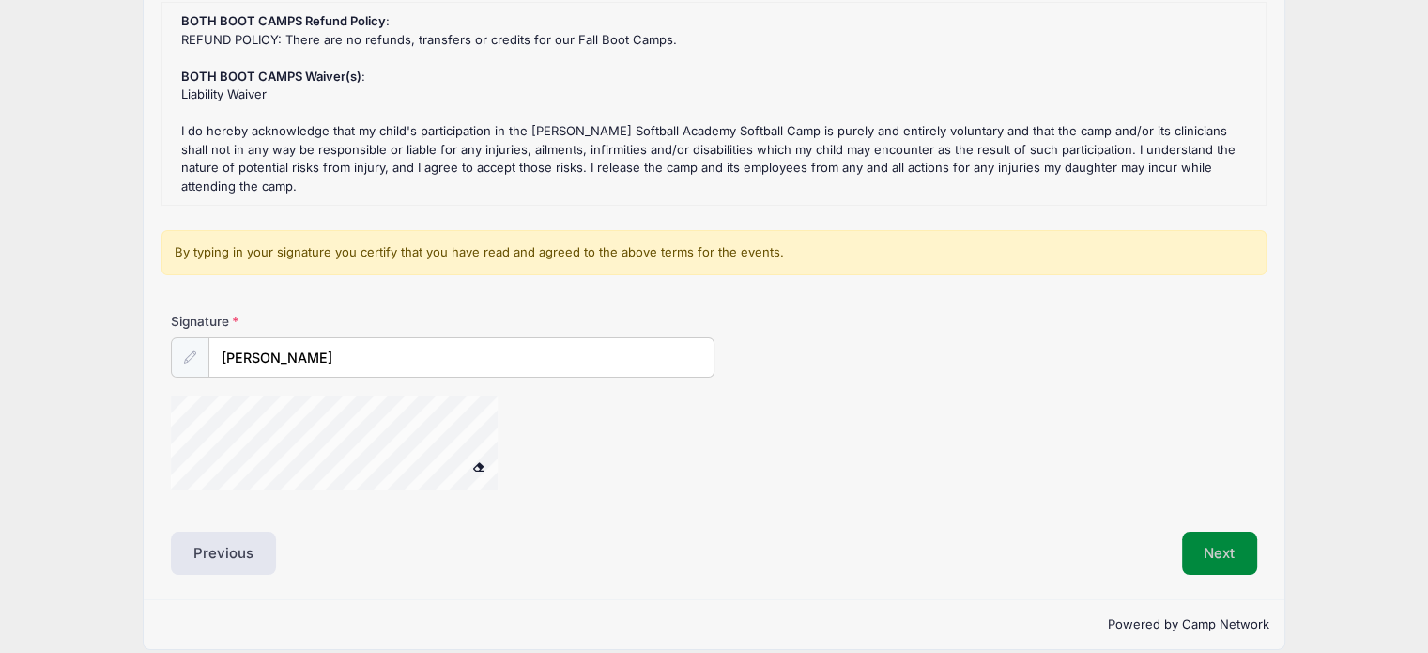
click at [1207, 532] on button "Next" at bounding box center [1220, 553] width 76 height 43
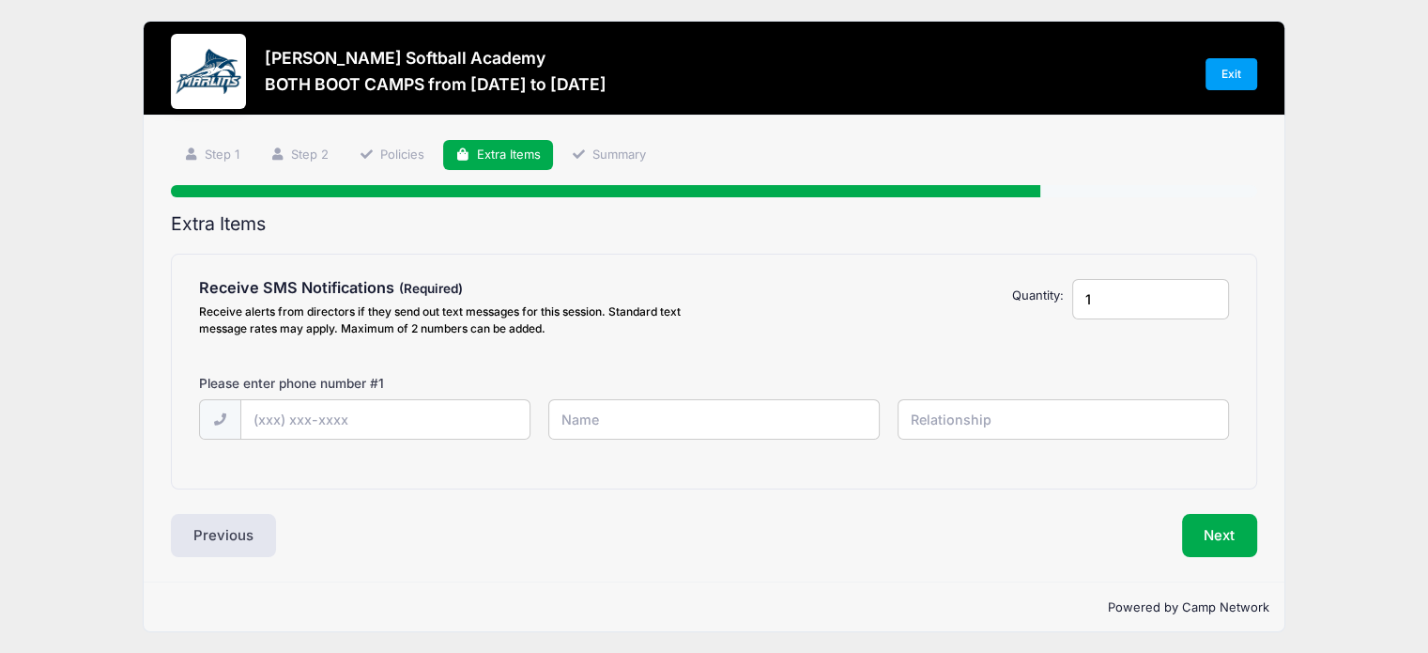
scroll to position [0, 0]
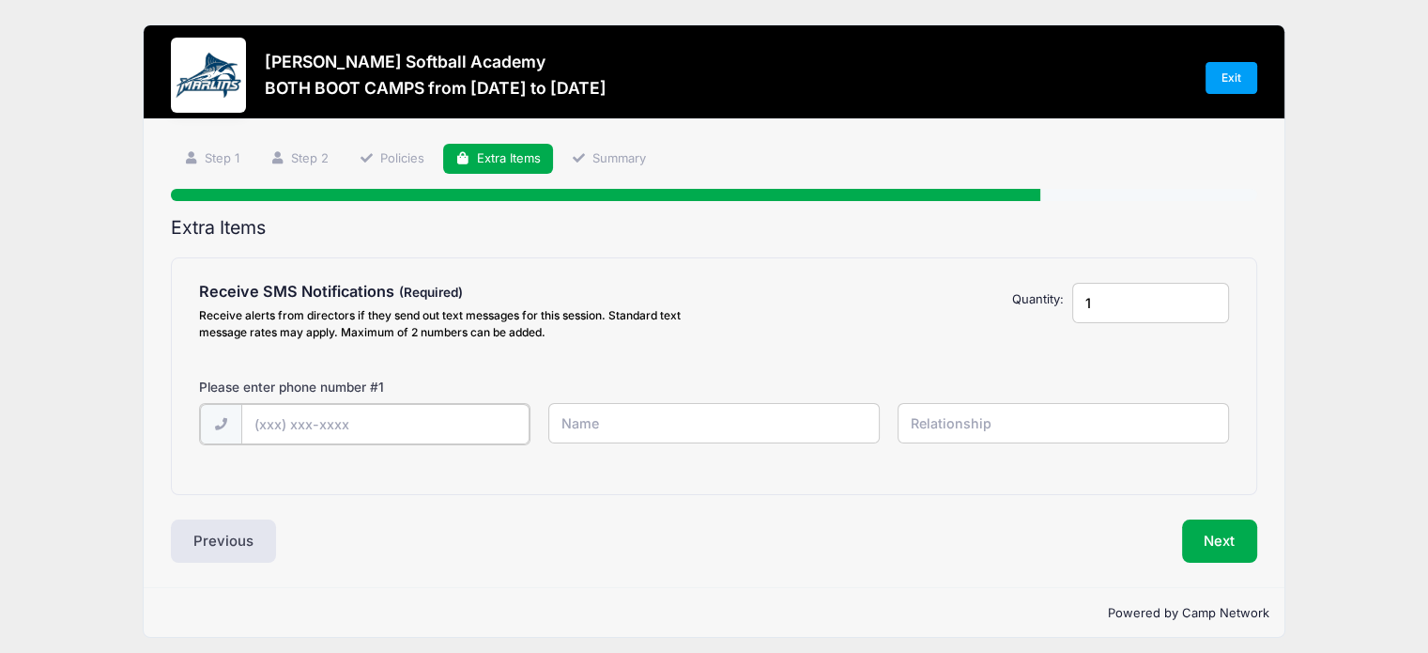
click at [274, 423] on input "text" at bounding box center [385, 424] width 288 height 40
type input "(757) 724-2627"
click at [560, 442] on div "(757) 724-2627" at bounding box center [715, 435] width 1048 height 65
click at [573, 427] on input "text" at bounding box center [714, 423] width 332 height 40
type input "Bridgette Tomblin"
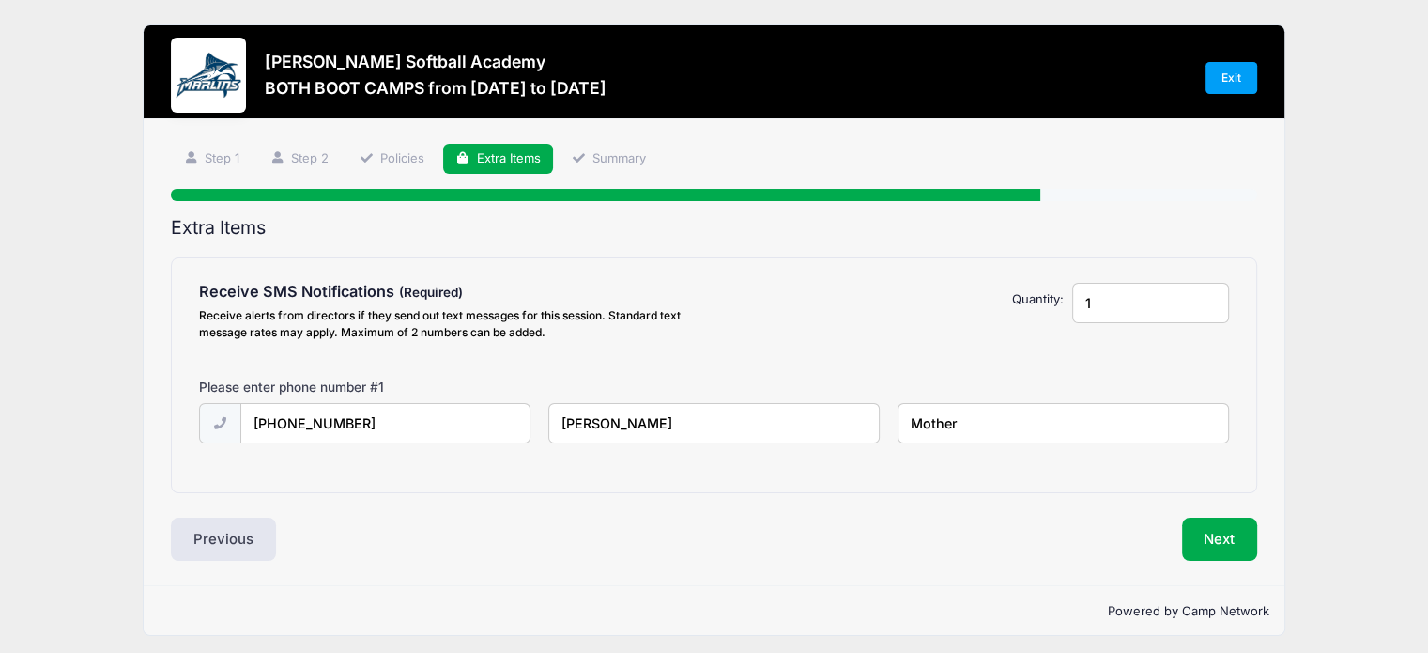
type input "Mother"
drag, startPoint x: 1083, startPoint y: 311, endPoint x: 1100, endPoint y: 307, distance: 17.3
click at [1100, 307] on input "1" at bounding box center [1150, 303] width 157 height 40
click at [1221, 293] on input "1" at bounding box center [1150, 303] width 157 height 40
type input "2"
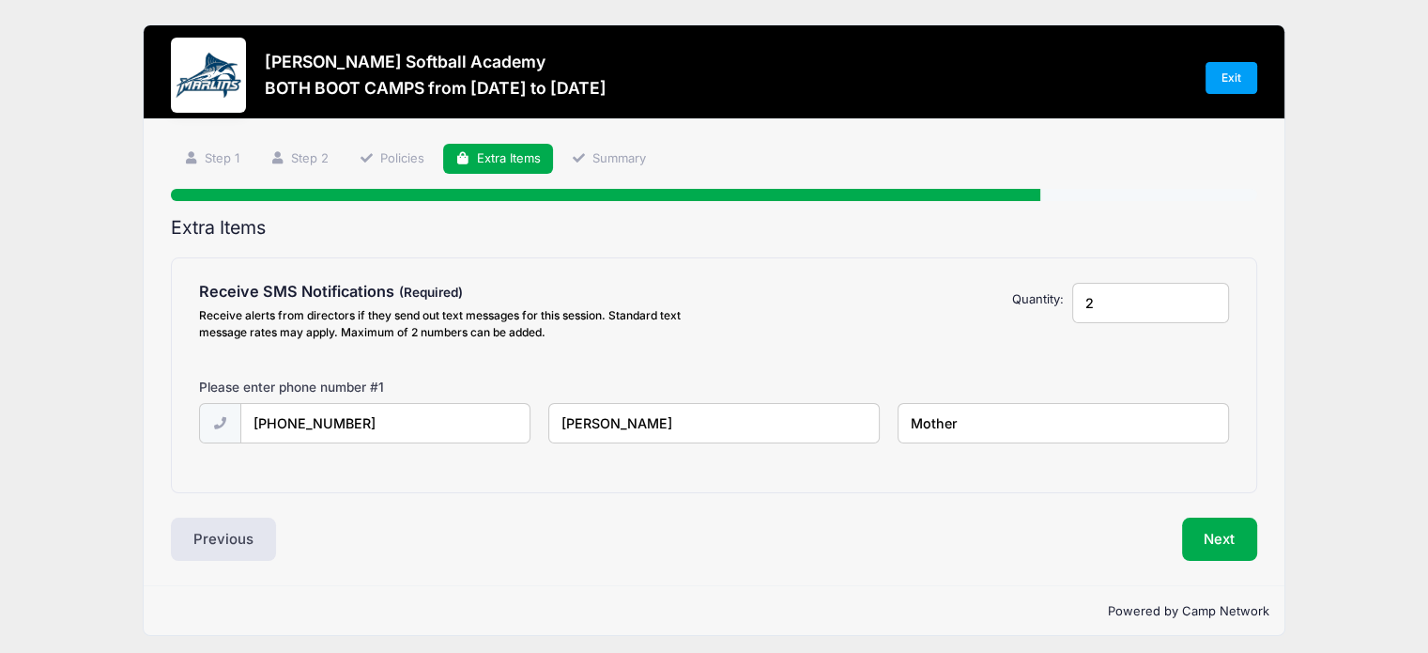
click at [1213, 296] on input "2" at bounding box center [1150, 303] width 157 height 40
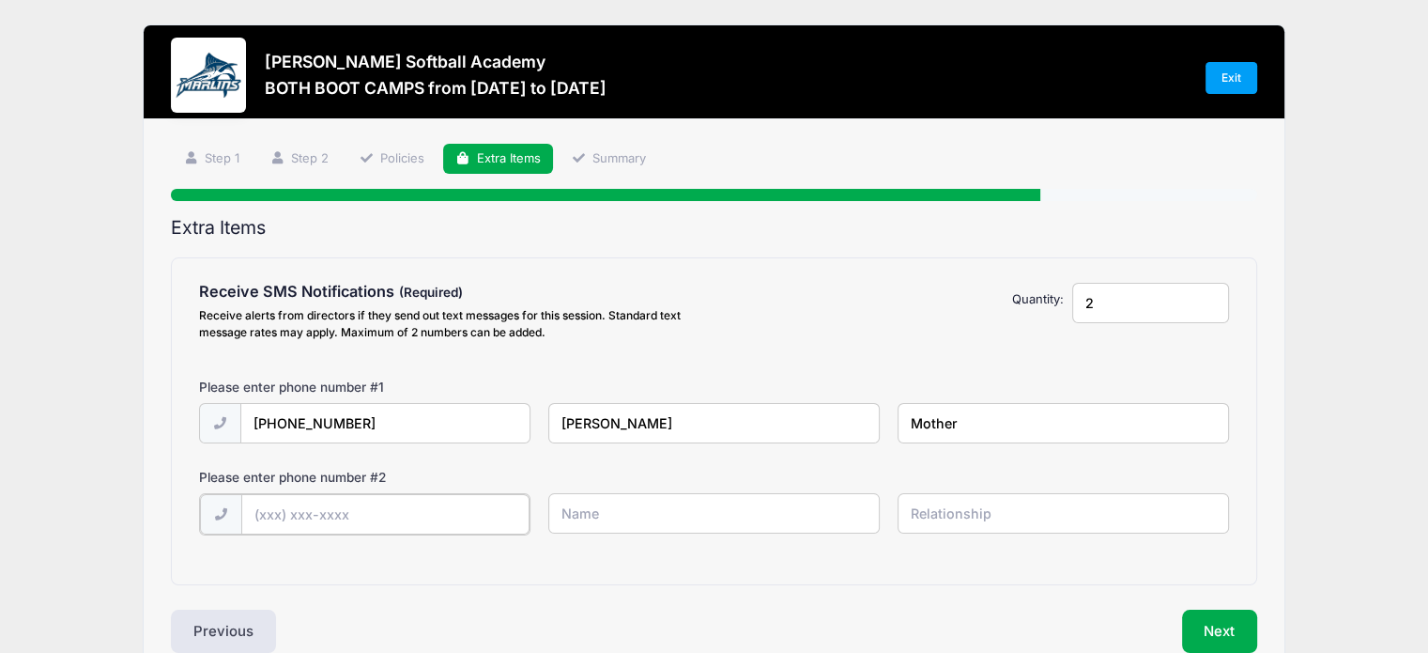
click at [440, 516] on input "text" at bounding box center [385, 514] width 288 height 40
type input "(757) 418-9327"
click at [634, 514] on input "text" at bounding box center [714, 513] width 332 height 40
type input "Willis Tomblin"
type input "Father"
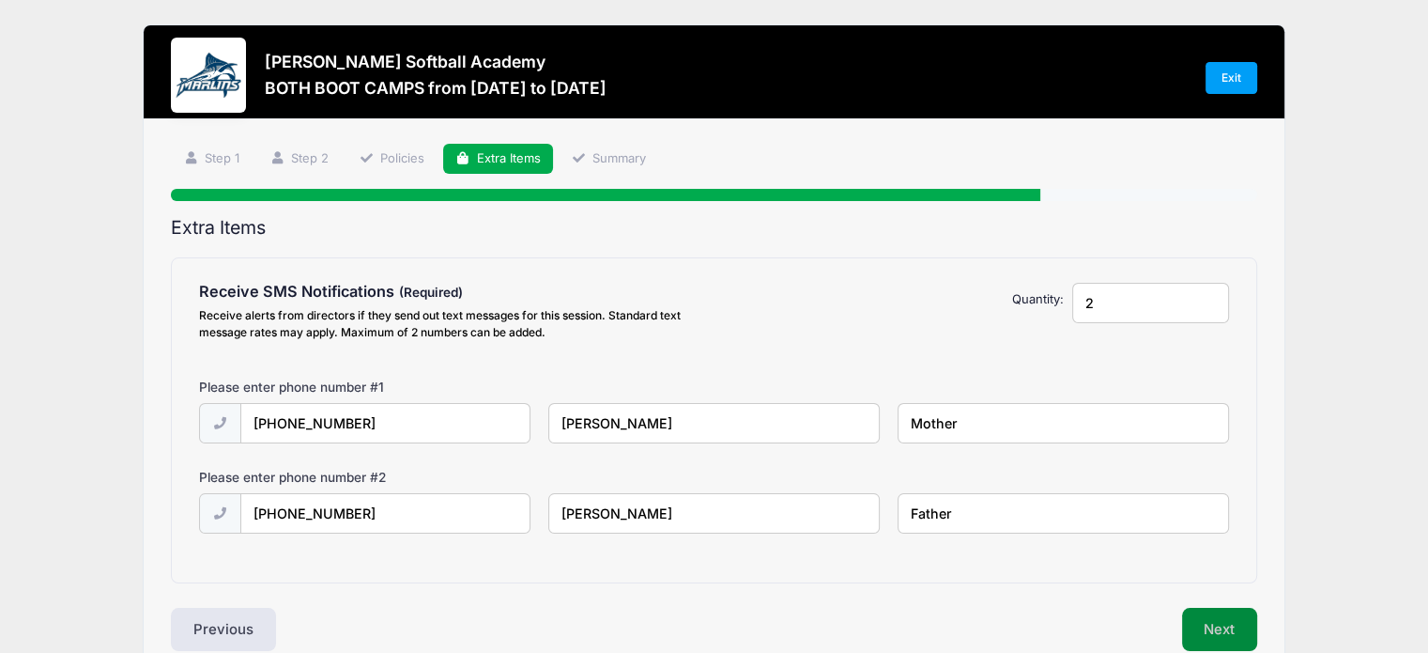
click at [1225, 625] on button "Next" at bounding box center [1220, 629] width 76 height 43
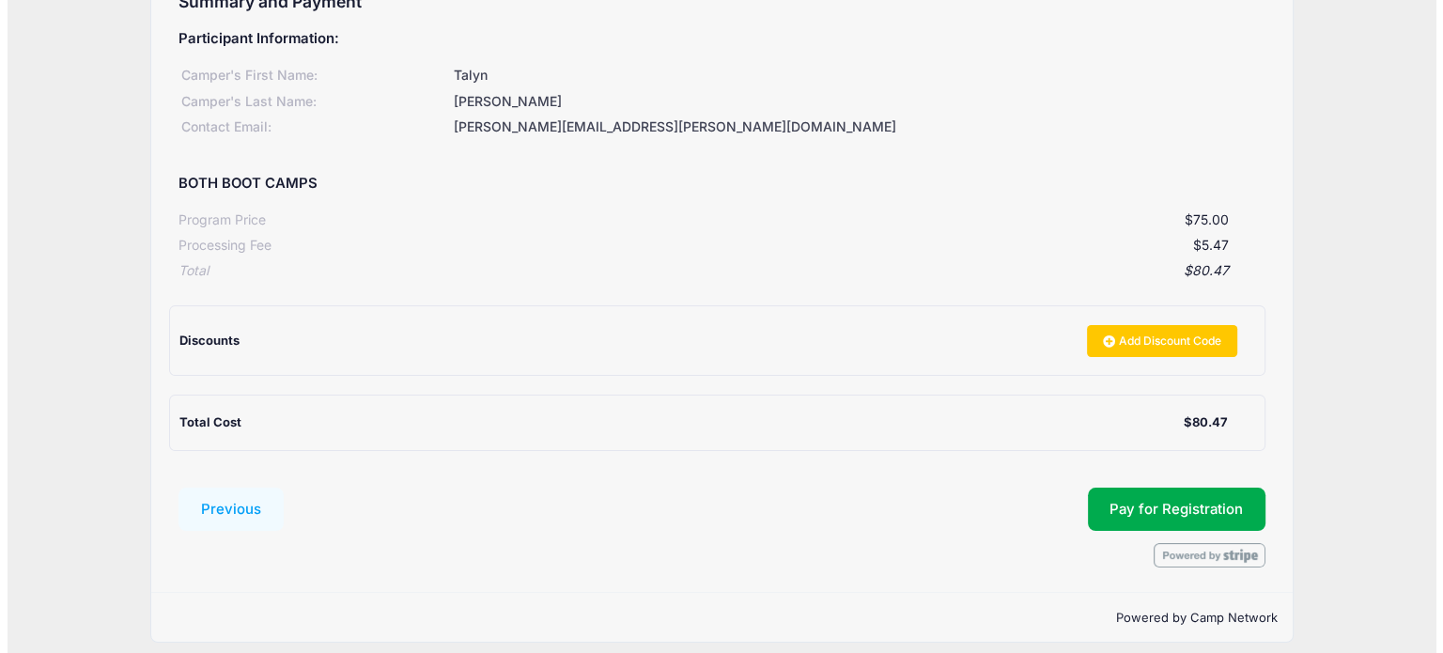
scroll to position [238, 0]
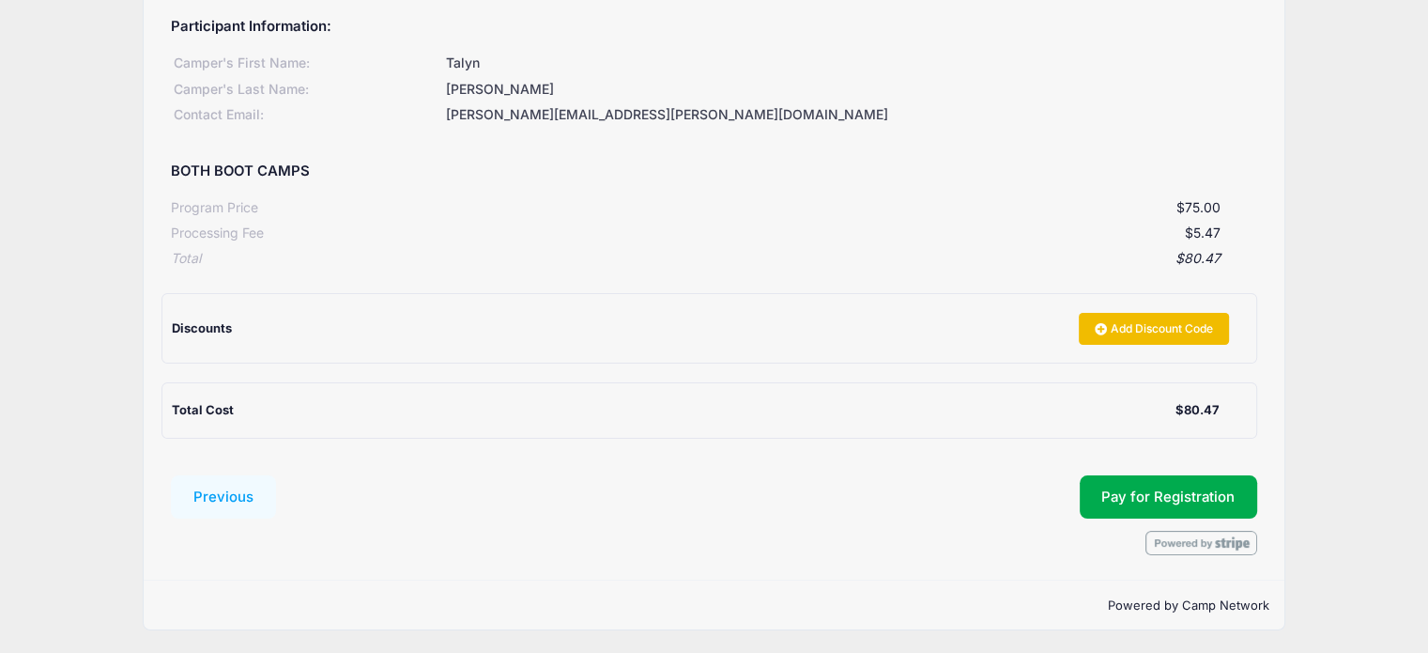
click at [1157, 329] on link "Add Discount Code" at bounding box center [1154, 329] width 150 height 32
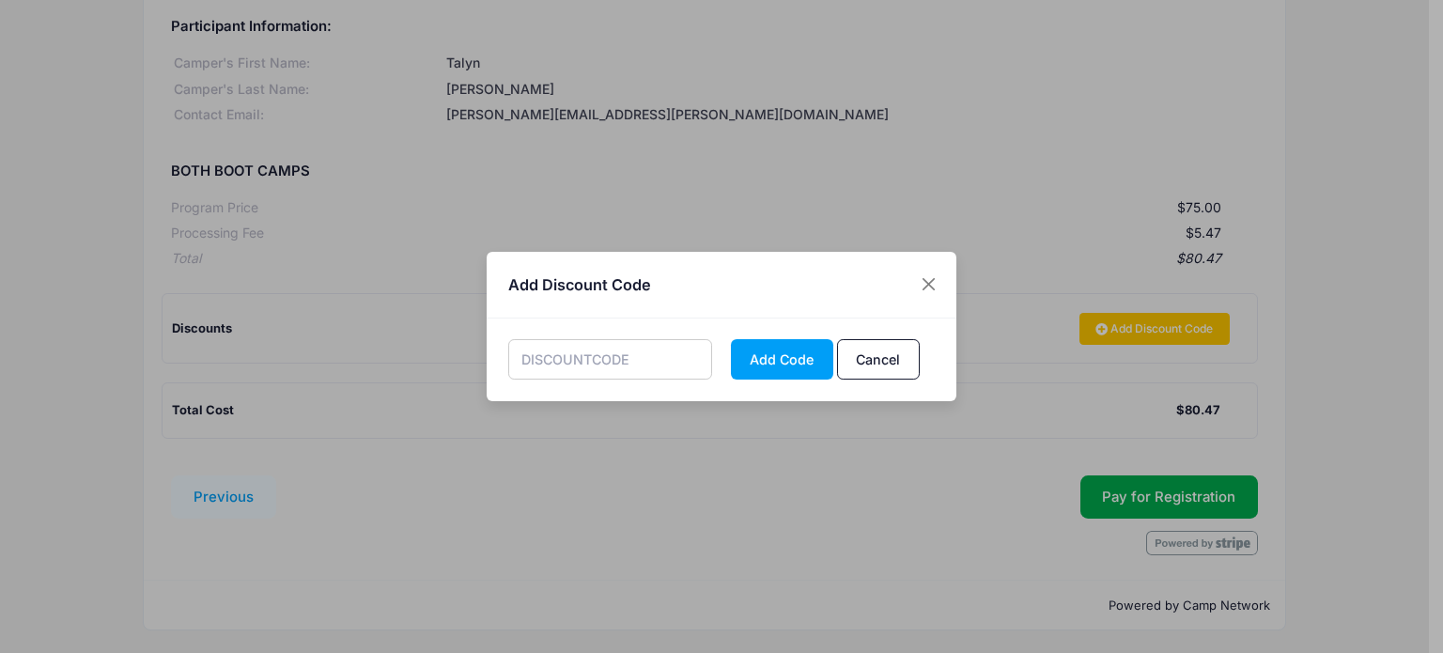
click at [620, 365] on input "text" at bounding box center [610, 359] width 205 height 40
type input "OHEMARSH"
click at [804, 359] on button "Add Code" at bounding box center [782, 359] width 102 height 40
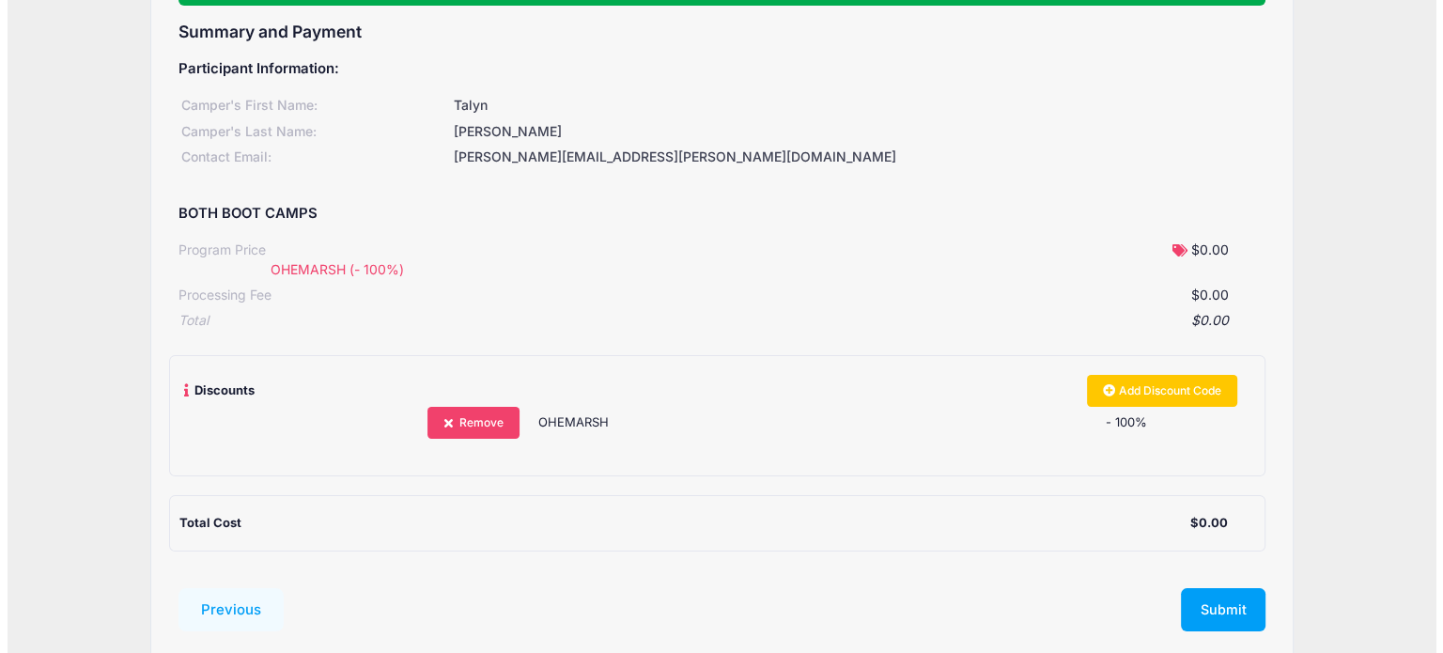
scroll to position [284, 0]
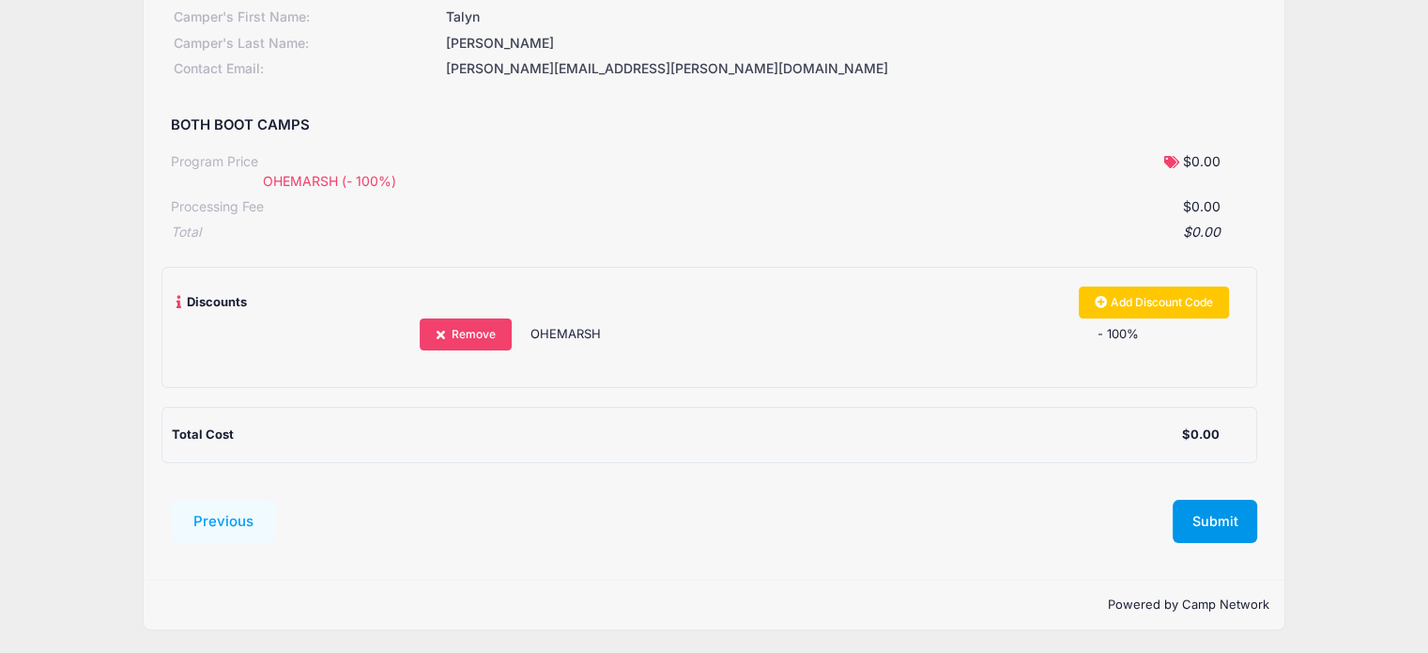
click at [1211, 517] on button "Submit" at bounding box center [1215, 521] width 85 height 43
